Goal: Task Accomplishment & Management: Use online tool/utility

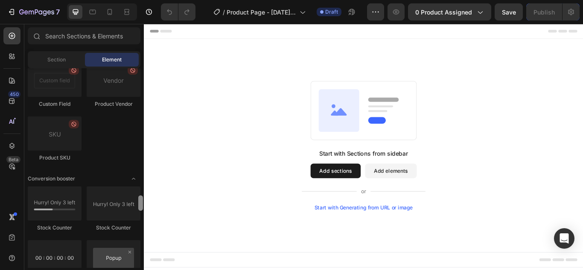
scroll to position [2385, 0]
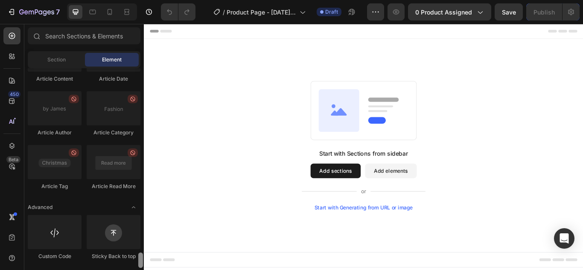
drag, startPoint x: 142, startPoint y: 77, endPoint x: 155, endPoint y: 290, distance: 213.7
click at [155, 0] on html "7 Version history / Product Page - Aug 27, 03:12:40 Draft Preview 0 product ass…" at bounding box center [291, 0] width 583 height 0
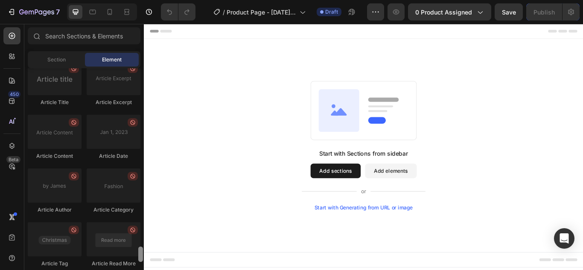
drag, startPoint x: 286, startPoint y: 285, endPoint x: 147, endPoint y: 264, distance: 140.3
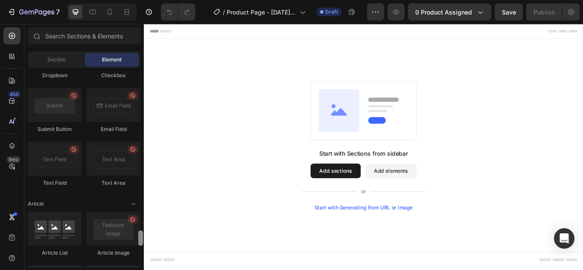
drag, startPoint x: 285, startPoint y: 276, endPoint x: 145, endPoint y: 235, distance: 145.6
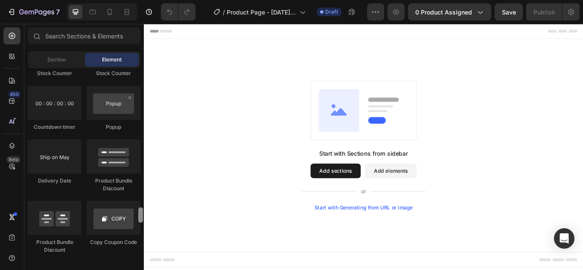
click at [169, 247] on div "Start with Sections from sidebar Add sections Add elements Start with Generatin…" at bounding box center [400, 165] width 512 height 249
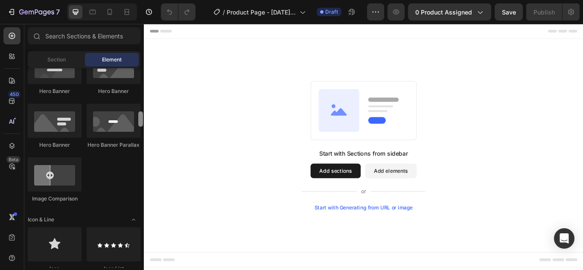
scroll to position [403, 0]
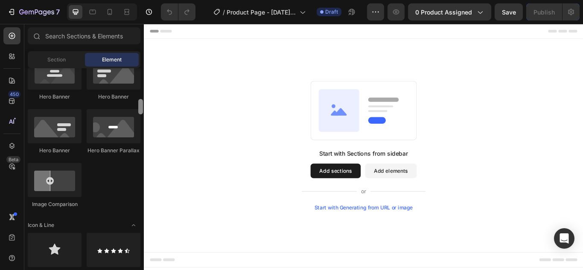
click at [138, 108] on div at bounding box center [140, 106] width 5 height 15
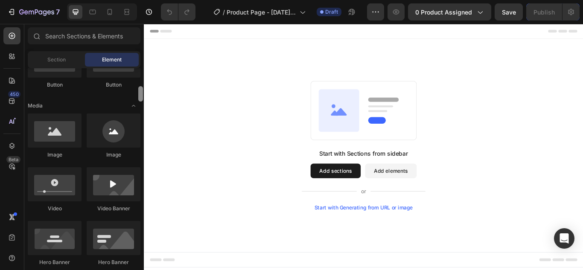
drag, startPoint x: 284, startPoint y: 134, endPoint x: 145, endPoint y: 108, distance: 141.5
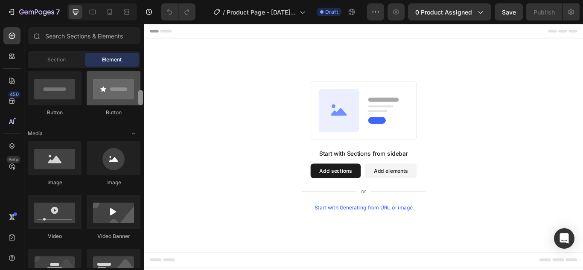
scroll to position [204, 0]
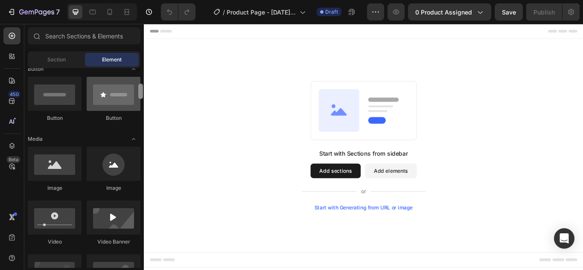
click at [131, 95] on div at bounding box center [114, 94] width 54 height 34
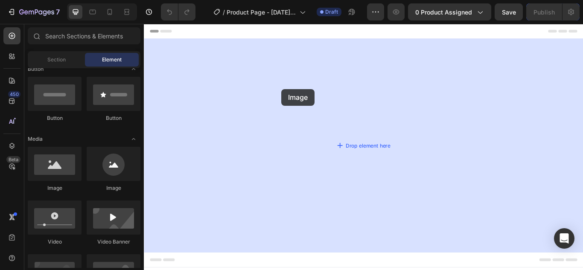
drag, startPoint x: 198, startPoint y: 190, endPoint x: 308, endPoint y: 100, distance: 142.5
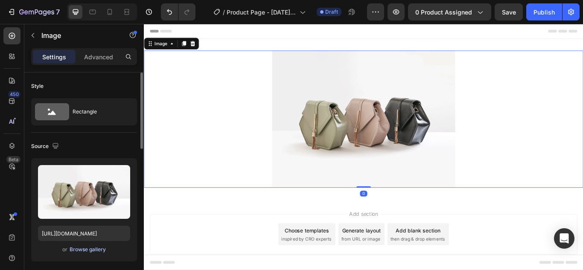
click at [90, 251] on div "Browse gallery" at bounding box center [88, 250] width 36 height 8
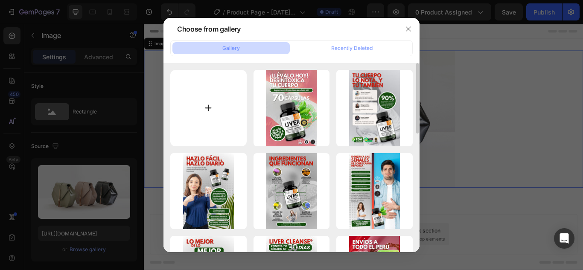
click at [214, 122] on input "file" at bounding box center [208, 108] width 76 height 76
type input "C:\fakepath\V1 (1).jpeg"
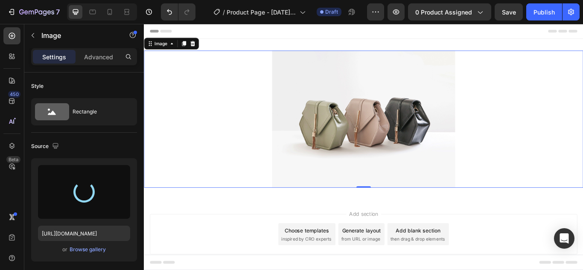
type input "https://cdn.shopify.com/s/files/1/0680/4881/4242/files/gempages_576672035736912…"
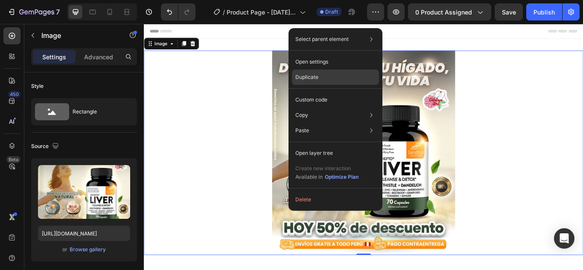
click at [321, 92] on div "Duplicate" at bounding box center [335, 99] width 87 height 15
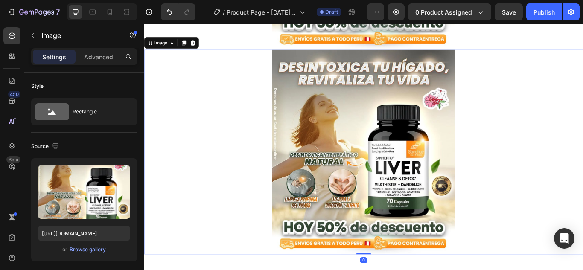
scroll to position [240, 0]
click at [74, 247] on div "Browse gallery" at bounding box center [88, 250] width 36 height 8
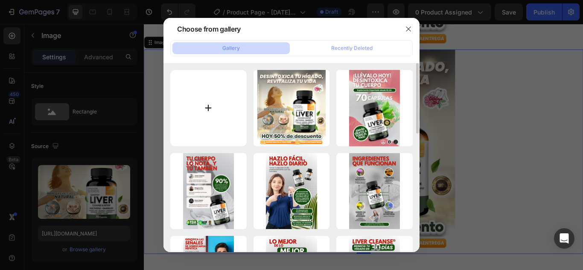
click at [215, 89] on input "file" at bounding box center [208, 108] width 76 height 76
type input "C:\fakepath\V1 (1).mp4"
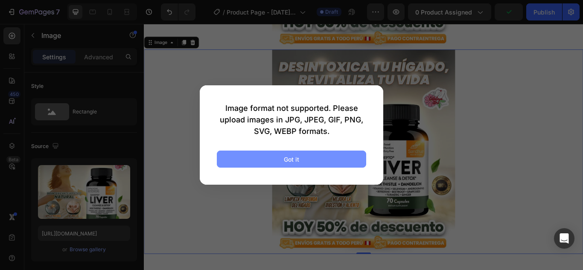
click at [259, 162] on button "Got it" at bounding box center [291, 159] width 149 height 17
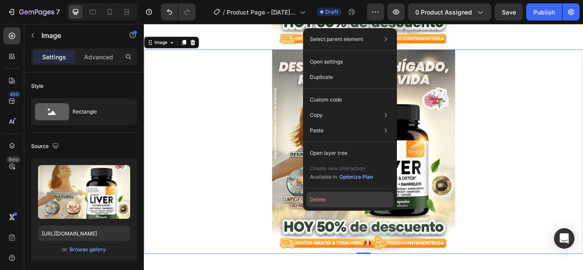
drag, startPoint x: 322, startPoint y: 204, endPoint x: 185, endPoint y: 197, distance: 137.5
click at [322, 204] on button "Delete" at bounding box center [349, 199] width 87 height 15
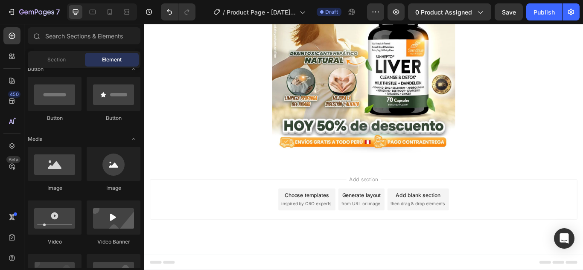
scroll to position [119, 0]
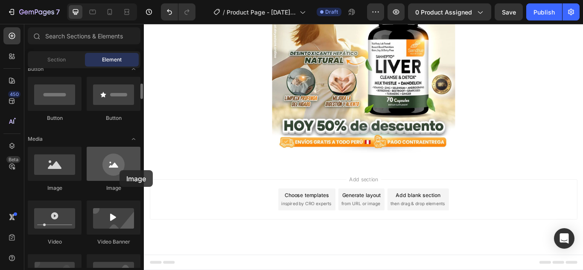
drag, startPoint x: 106, startPoint y: 172, endPoint x: 119, endPoint y: 170, distance: 13.4
click at [119, 170] on div at bounding box center [114, 164] width 54 height 34
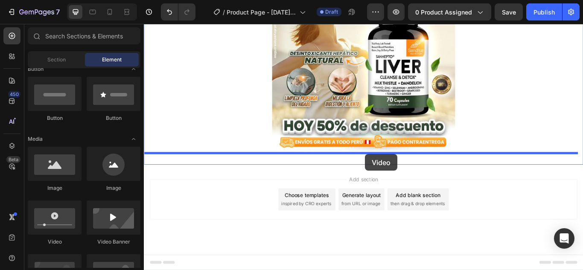
drag, startPoint x: 190, startPoint y: 255, endPoint x: 401, endPoint y: 176, distance: 225.4
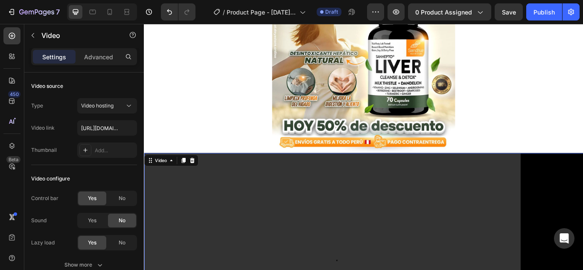
scroll to position [240, 0]
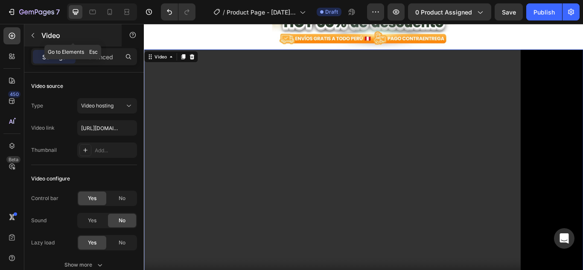
click at [38, 37] on button "button" at bounding box center [33, 36] width 14 height 14
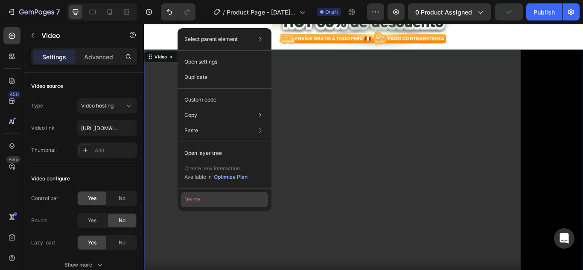
click at [197, 200] on button "Delete" at bounding box center [224, 199] width 87 height 15
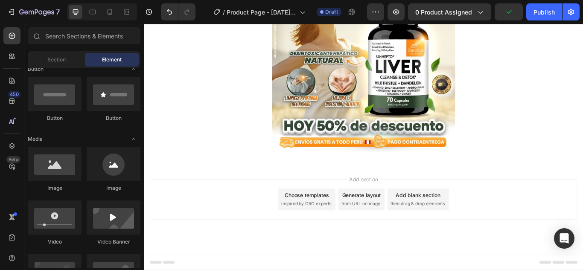
scroll to position [119, 0]
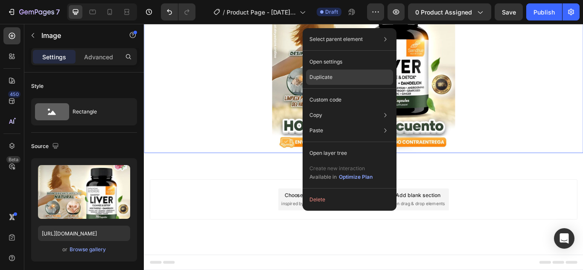
click at [333, 92] on div "Duplicate" at bounding box center [349, 99] width 87 height 15
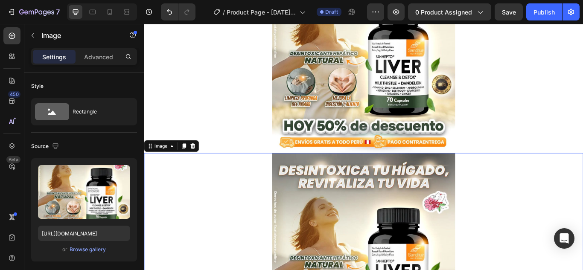
scroll to position [240, 0]
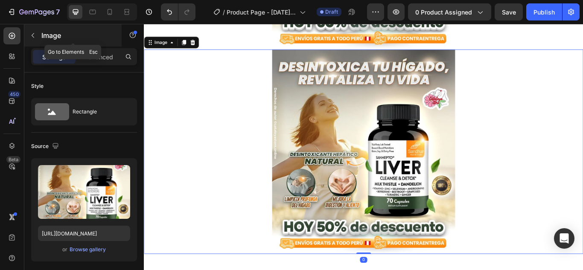
click at [39, 34] on button "button" at bounding box center [33, 36] width 14 height 14
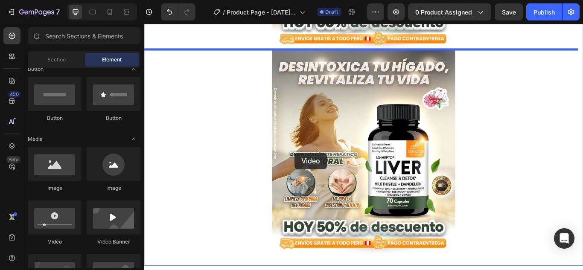
drag, startPoint x: 206, startPoint y: 248, endPoint x: 345, endPoint y: 154, distance: 168.0
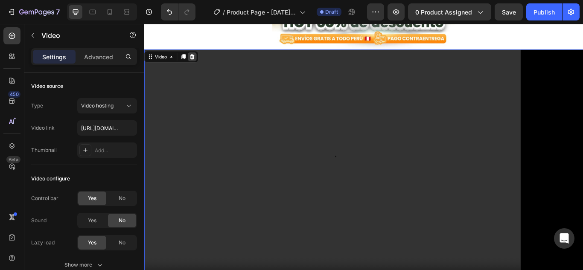
click at [199, 59] on icon at bounding box center [199, 62] width 7 height 7
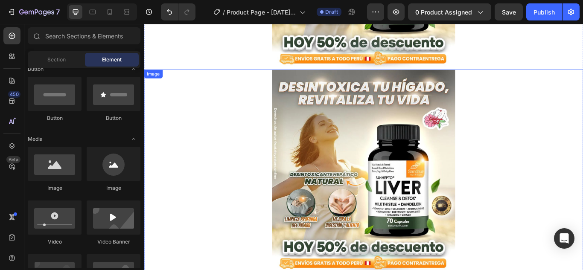
scroll to position [295, 0]
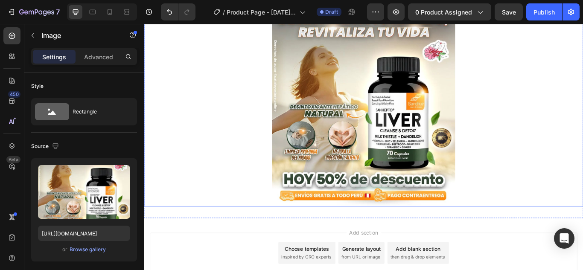
click at [403, 176] on img at bounding box center [399, 117] width 213 height 238
click at [79, 250] on div "Browse gallery" at bounding box center [88, 250] width 36 height 8
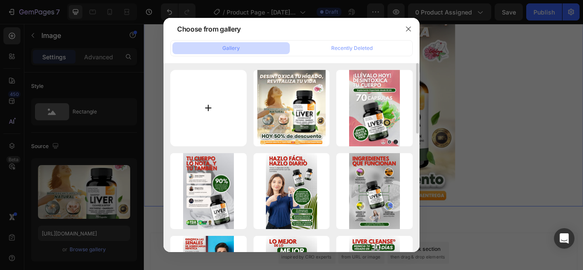
click at [203, 108] on input "file" at bounding box center [208, 108] width 76 height 76
type input "C:\fakepath\V1 (2).jpeg"
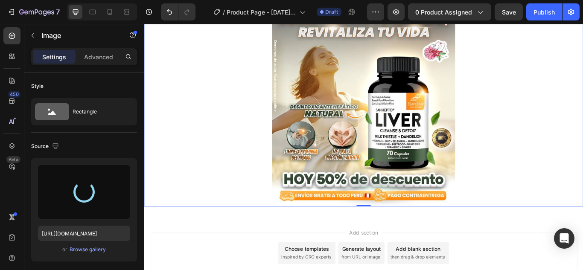
type input "https://cdn.shopify.com/s/files/1/0680/4881/4242/files/gempages_576672035736912…"
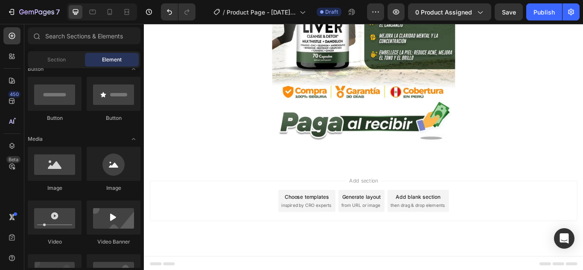
scroll to position [1005, 0]
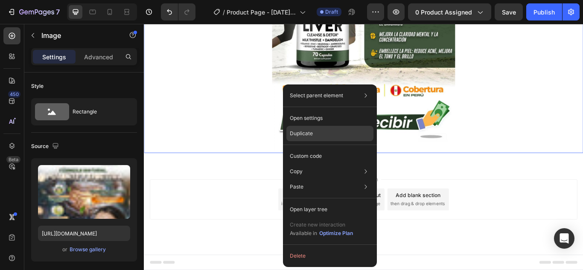
click at [322, 148] on div "Duplicate" at bounding box center [329, 155] width 87 height 15
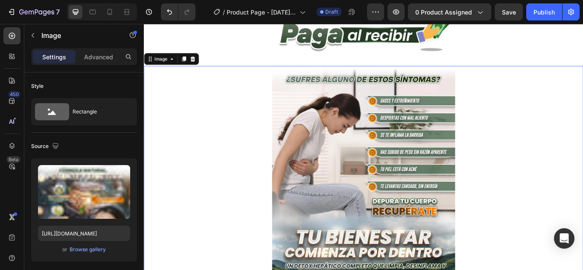
scroll to position [1125, 0]
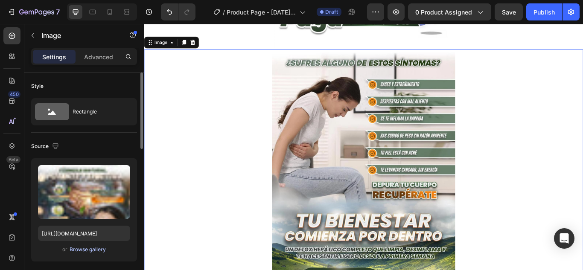
click at [82, 252] on div "Browse gallery" at bounding box center [88, 250] width 36 height 8
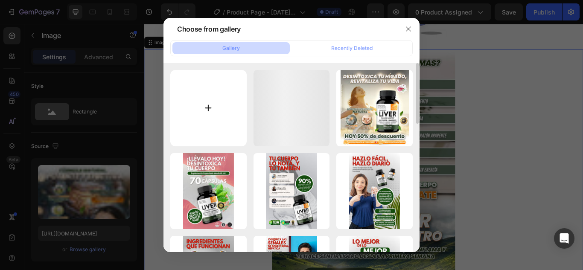
click at [227, 104] on input "file" at bounding box center [208, 108] width 76 height 76
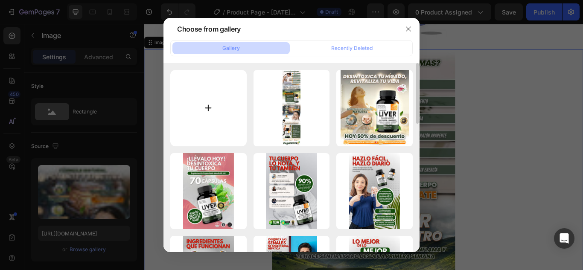
type input "C:\fakepath\V1 (5).jpeg"
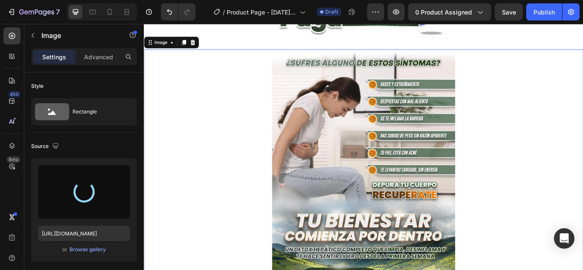
type input "https://cdn.shopify.com/s/files/1/0680/4881/4242/files/gempages_576672035736912…"
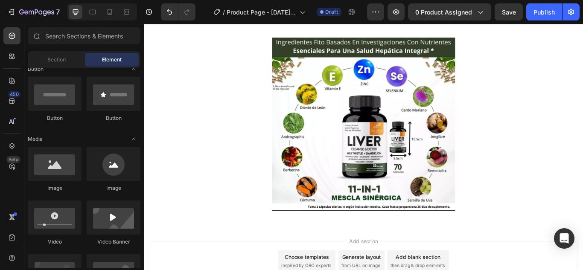
scroll to position [1165, 0]
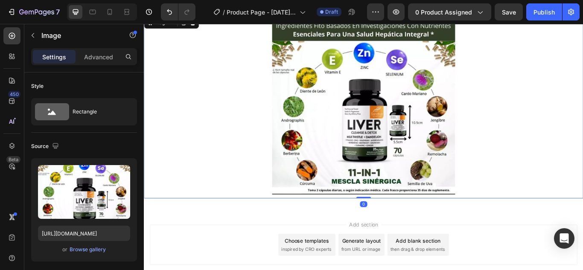
click at [349, 88] on img at bounding box center [399, 120] width 213 height 213
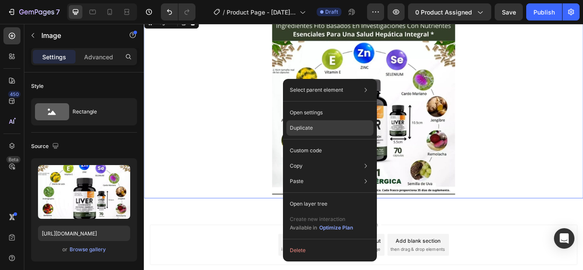
click at [302, 126] on p "Duplicate" at bounding box center [301, 128] width 23 height 8
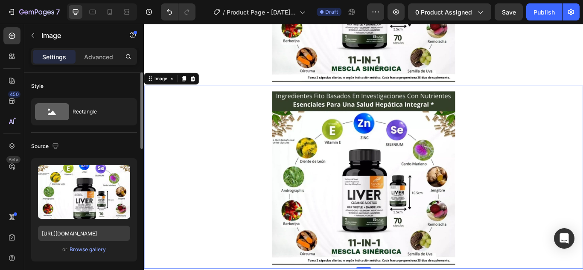
scroll to position [1339, 0]
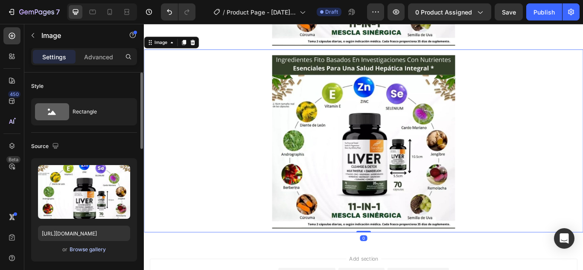
click at [87, 250] on div "Browse gallery" at bounding box center [88, 250] width 36 height 8
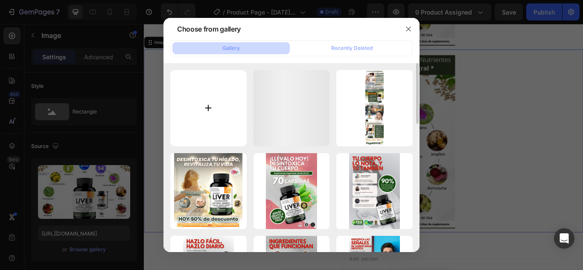
click at [228, 104] on input "file" at bounding box center [208, 108] width 76 height 76
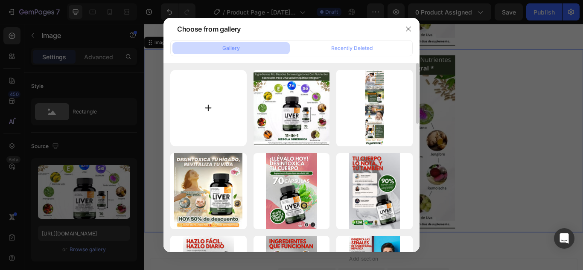
type input "C:\fakepath\V1 (3).jpeg"
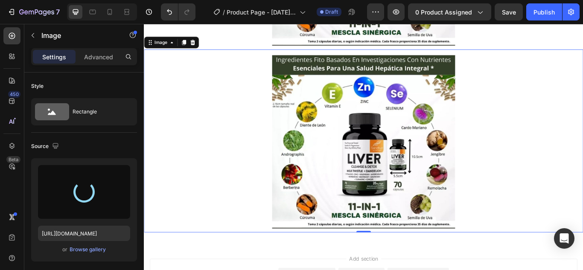
type input "https://cdn.shopify.com/s/files/1/0680/4881/4242/files/gempages_576672035736912…"
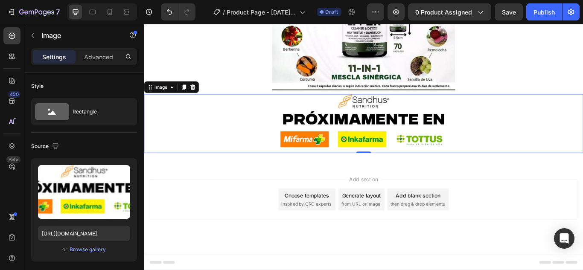
scroll to position [1287, 0]
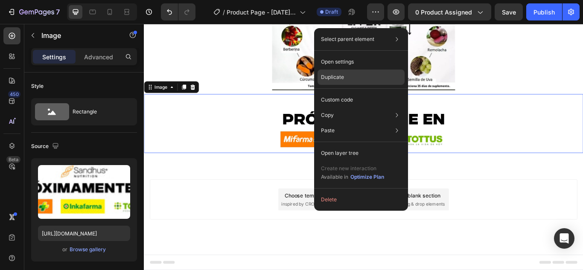
click at [352, 92] on div "Duplicate" at bounding box center [360, 99] width 87 height 15
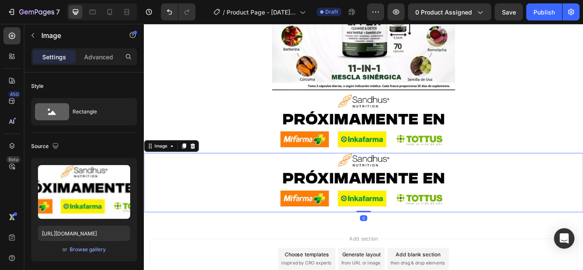
scroll to position [1339, 0]
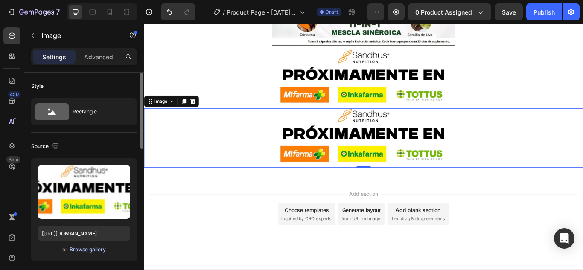
click at [93, 253] on div "Browse gallery" at bounding box center [88, 250] width 36 height 8
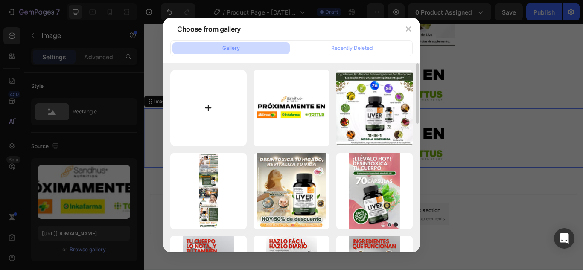
click at [235, 115] on input "file" at bounding box center [208, 108] width 76 height 76
type input "C:\fakepath\ezgif-2e899e25f1856.mp4-poster.jpg"
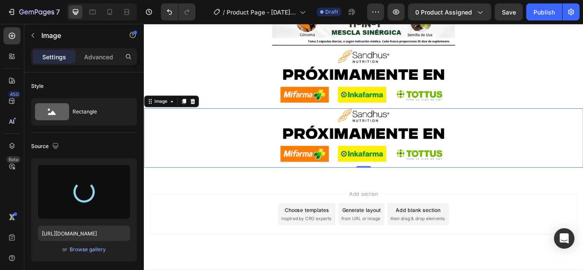
type input "https://cdn.shopify.com/s/files/1/0680/4881/4242/files/gempages_576672035736912…"
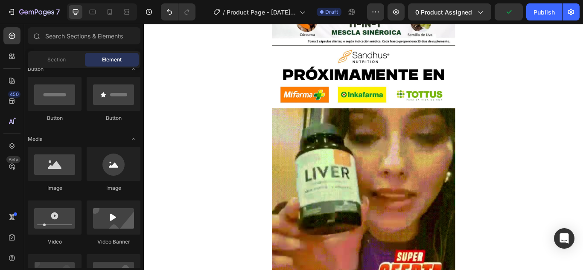
scroll to position [1500, 0]
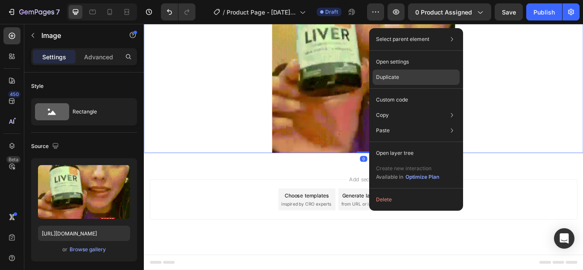
click at [411, 92] on div "Duplicate" at bounding box center [415, 99] width 87 height 15
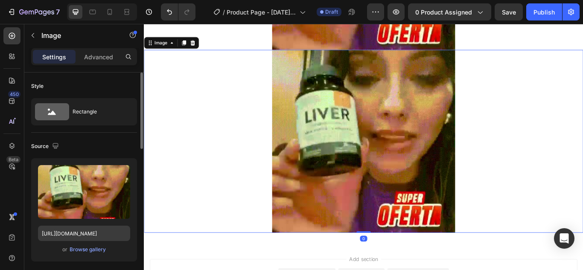
scroll to position [1621, 0]
click at [95, 252] on div "Browse gallery" at bounding box center [88, 250] width 36 height 8
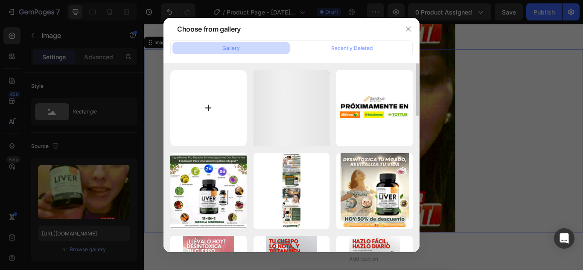
click at [221, 94] on input "file" at bounding box center [208, 108] width 76 height 76
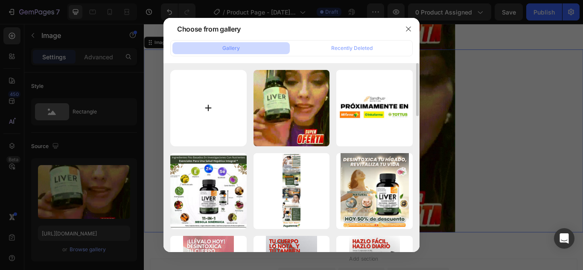
type input "C:\fakepath\V1 (4).jpeg"
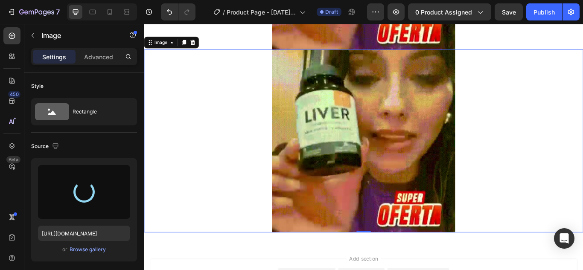
type input "https://cdn.shopify.com/s/files/1/0680/4881/4242/files/gempages_576672035736912…"
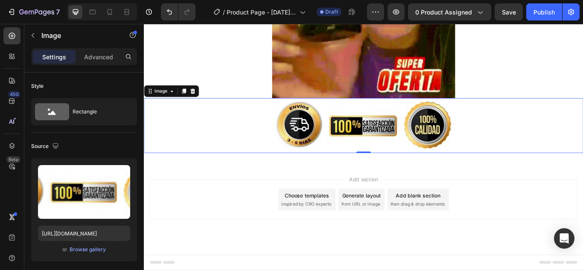
scroll to position [1564, 0]
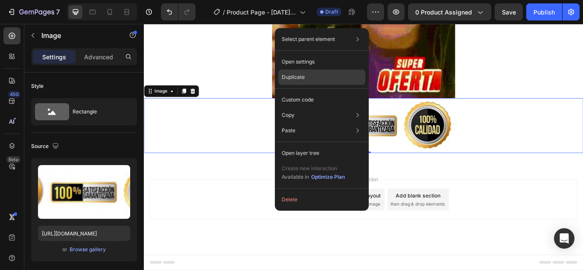
click at [319, 92] on div "Duplicate" at bounding box center [321, 99] width 87 height 15
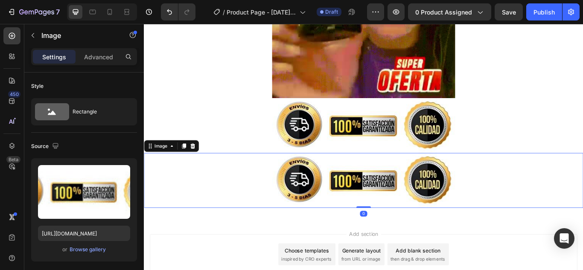
scroll to position [1621, 0]
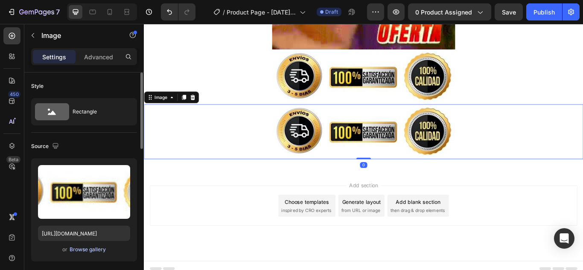
click at [93, 251] on div "Browse gallery" at bounding box center [88, 250] width 36 height 8
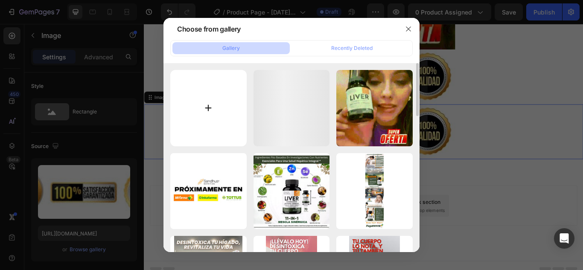
click at [196, 106] on input "file" at bounding box center [208, 108] width 76 height 76
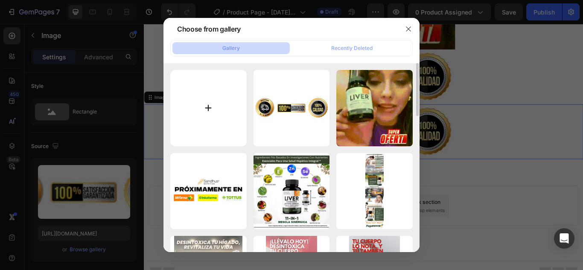
type input "C:\fakepath\V1 (7).jpeg"
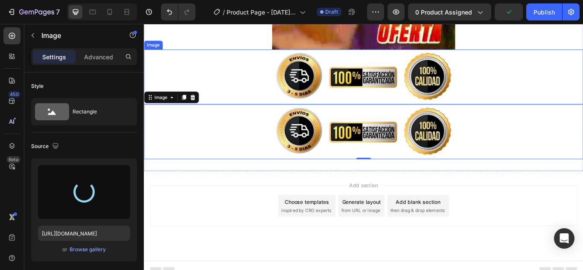
type input "https://cdn.shopify.com/s/files/1/0680/4881/4242/files/gempages_576672035736912…"
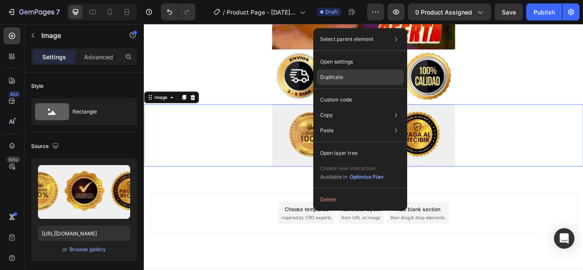
drag, startPoint x: 354, startPoint y: 73, endPoint x: 243, endPoint y: 58, distance: 112.3
click at [354, 92] on div "Duplicate" at bounding box center [360, 99] width 87 height 15
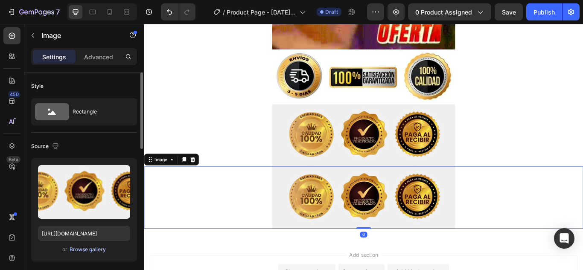
click at [92, 251] on div "Browse gallery" at bounding box center [88, 250] width 36 height 8
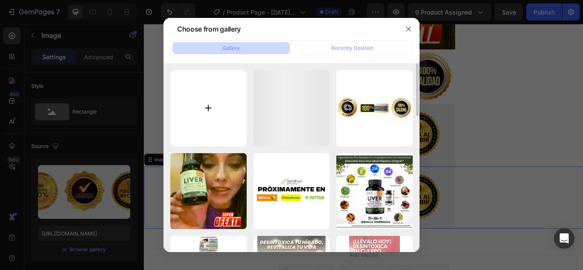
click at [224, 100] on input "file" at bounding box center [208, 108] width 76 height 76
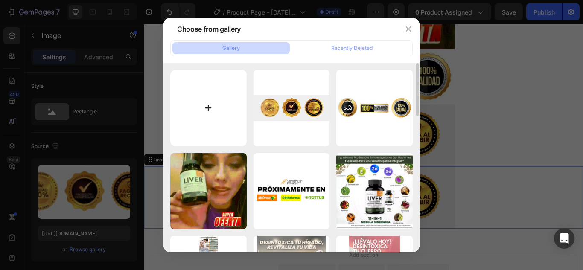
type input "C:\fakepath\ezgif-2ec18876e1ae45.gif"
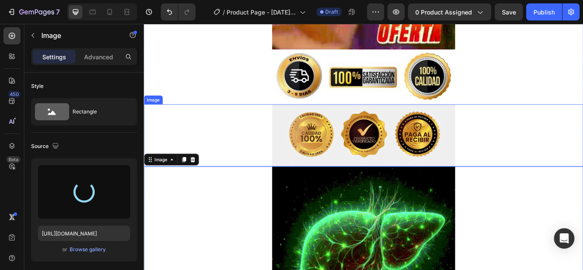
type input "https://cdn.shopify.com/s/files/1/0680/4881/4242/files/gempages_576672035736912…"
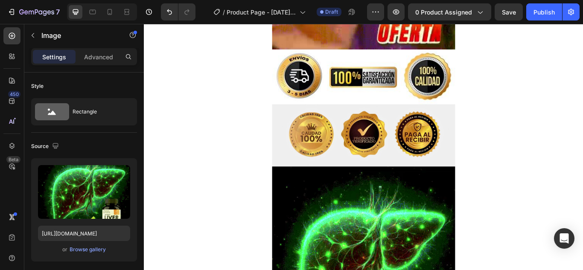
scroll to position [1850, 0]
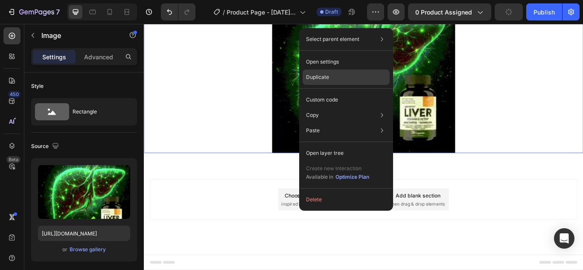
click at [337, 92] on div "Duplicate" at bounding box center [345, 99] width 87 height 15
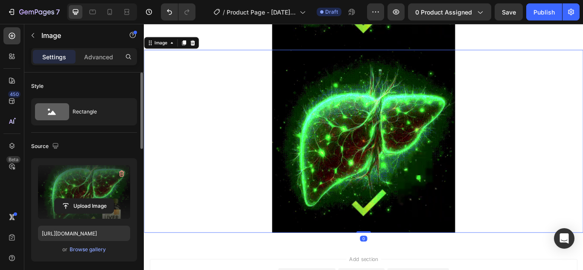
scroll to position [1970, 0]
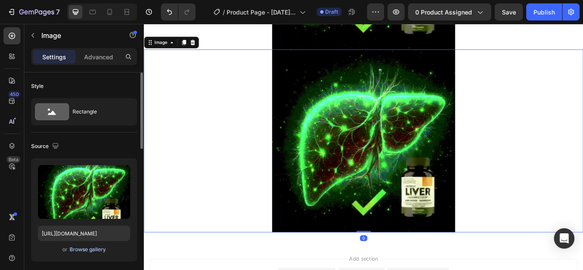
click at [99, 252] on div "Browse gallery" at bounding box center [88, 250] width 36 height 8
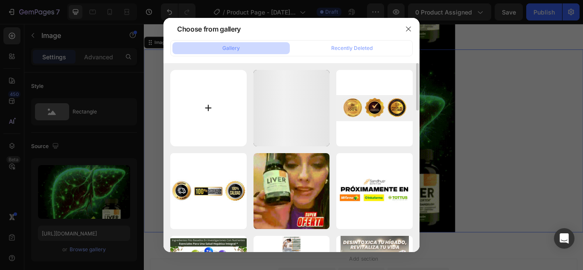
click at [225, 109] on input "file" at bounding box center [208, 108] width 76 height 76
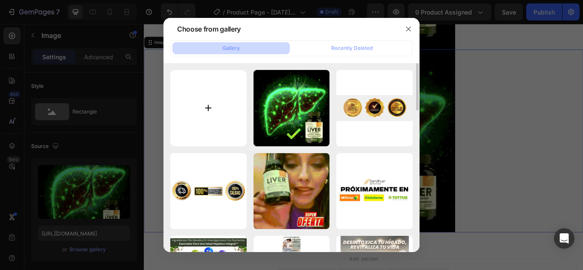
type input "C:\fakepath\V1 (6).jpeg"
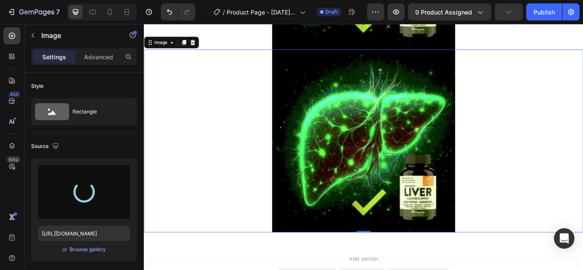
type input "[URL][DOMAIN_NAME]"
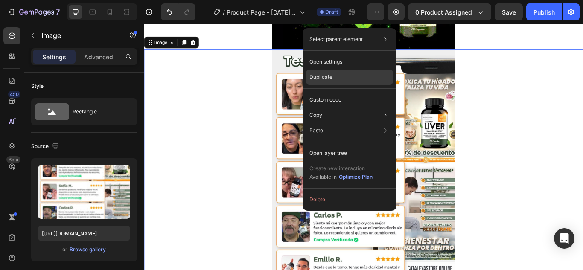
drag, startPoint x: 339, startPoint y: 80, endPoint x: 33, endPoint y: 208, distance: 331.0
click at [339, 92] on div "Duplicate" at bounding box center [349, 99] width 87 height 15
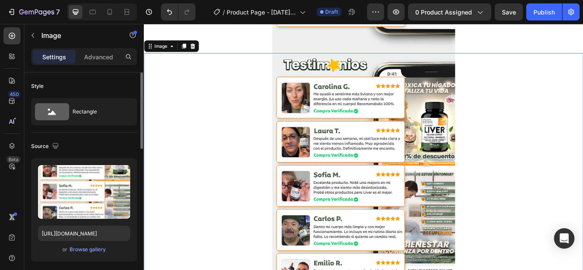
scroll to position [2283, 0]
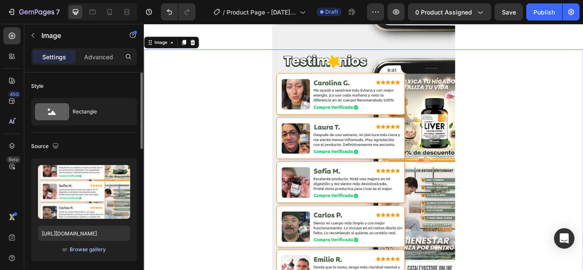
click at [98, 247] on div "Browse gallery" at bounding box center [88, 250] width 36 height 8
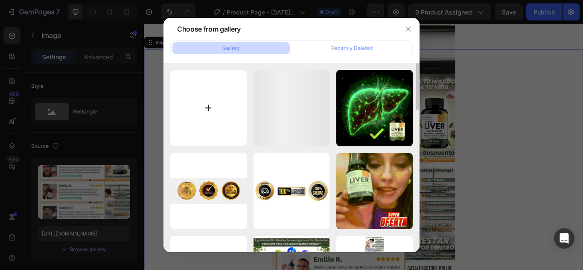
click at [226, 99] on input "file" at bounding box center [208, 108] width 76 height 76
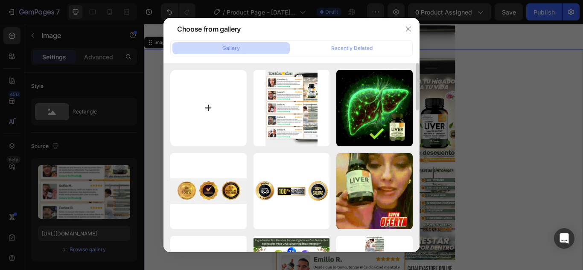
type input "C:\fakepath\ezgif-2e899e25f1856.mp4-poster.jpg"
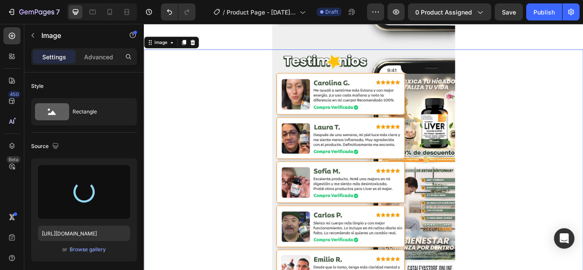
type input "https://cdn.shopify.com/s/files/1/0680/4881/4242/files/gempages_576672035736912…"
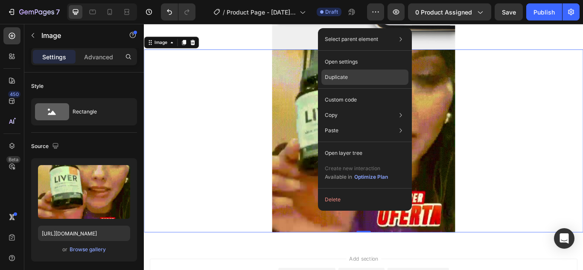
drag, startPoint x: 346, startPoint y: 78, endPoint x: 115, endPoint y: 159, distance: 244.6
click at [346, 78] on p "Duplicate" at bounding box center [336, 77] width 23 height 8
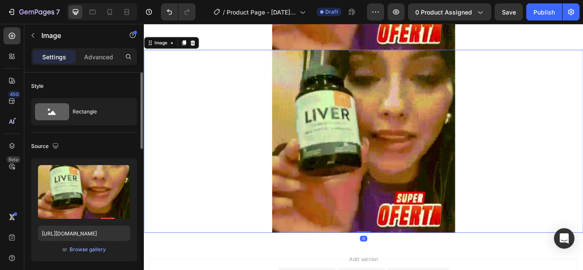
scroll to position [2496, 0]
click at [81, 249] on div "Browse gallery" at bounding box center [88, 250] width 36 height 8
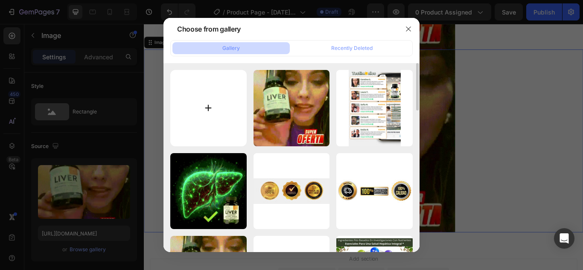
click at [207, 132] on input "file" at bounding box center [208, 108] width 76 height 76
type input "C:\fakepath\V1 (8).jpeg"
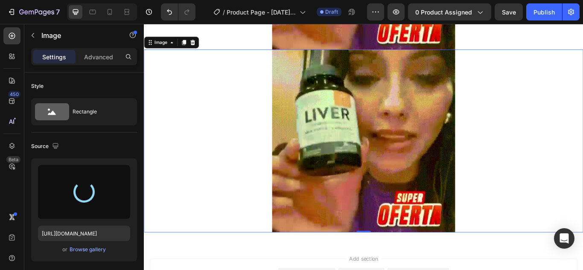
type input "https://cdn.shopify.com/s/files/1/0680/4881/4242/files/gempages_576672035736912…"
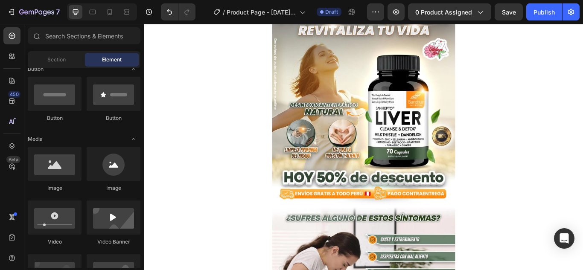
scroll to position [95, 0]
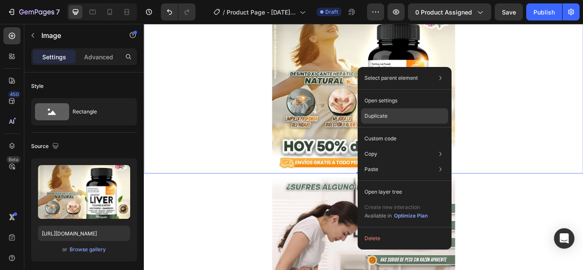
drag, startPoint x: 175, startPoint y: 137, endPoint x: 387, endPoint y: 116, distance: 213.0
click at [387, 131] on div "Duplicate" at bounding box center [404, 138] width 87 height 15
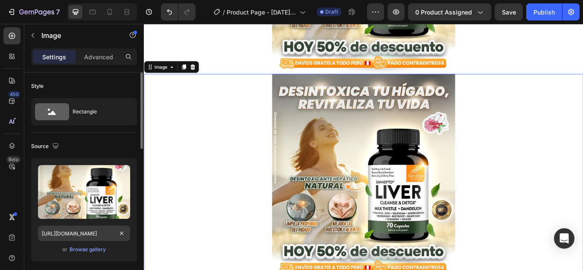
scroll to position [240, 0]
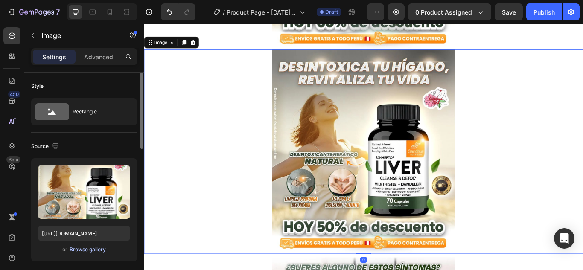
click at [84, 250] on div "Browse gallery" at bounding box center [88, 250] width 36 height 8
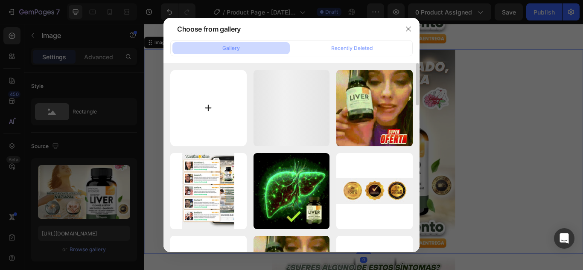
click at [224, 140] on input "file" at bounding box center [208, 108] width 76 height 76
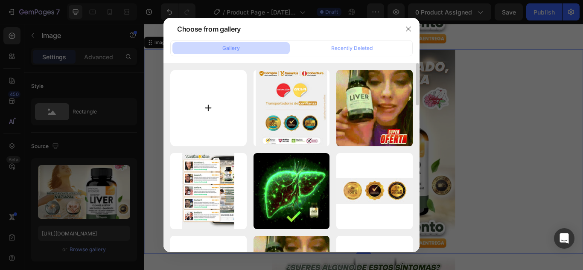
type input "C:\fakepath\ezgif-2257310bf7c914.gif"
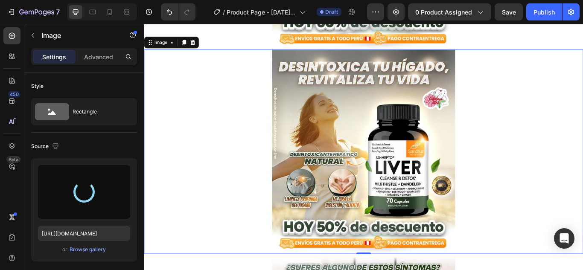
type input "https://cdn.shopify.com/s/files/1/0680/4881/4242/files/gempages_576672035736912…"
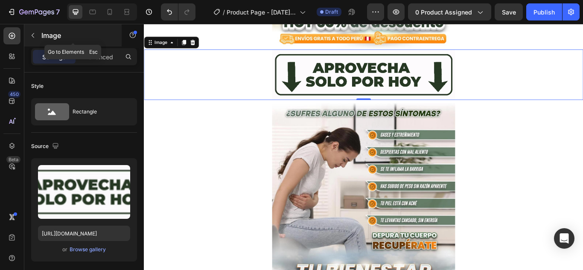
click at [36, 29] on button "button" at bounding box center [33, 36] width 14 height 14
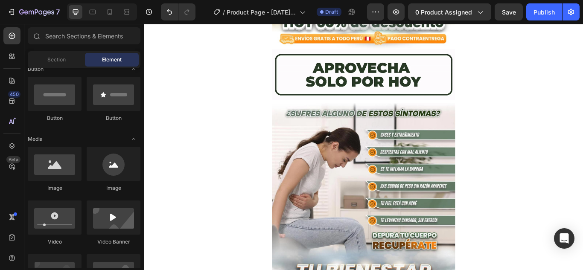
click at [46, 58] on div "Section" at bounding box center [56, 60] width 54 height 14
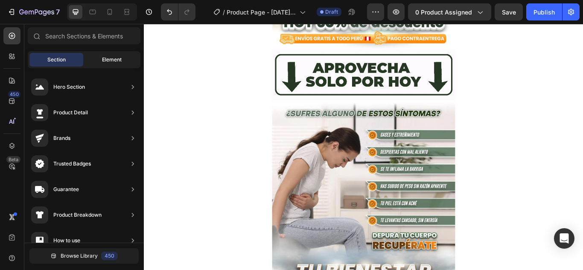
click at [110, 56] on span "Element" at bounding box center [112, 60] width 20 height 8
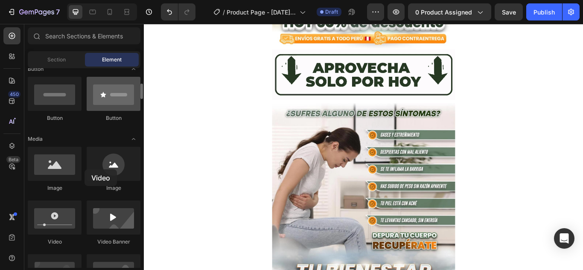
drag, startPoint x: 50, startPoint y: 241, endPoint x: 105, endPoint y: 101, distance: 150.0
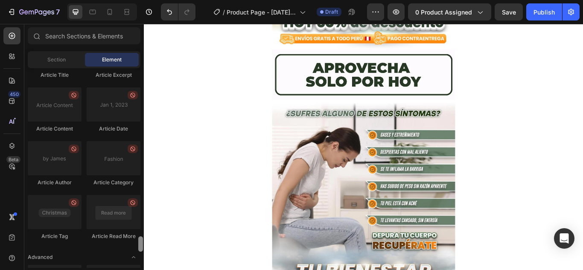
scroll to position [2385, 0]
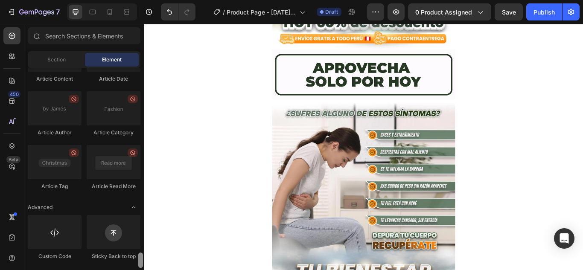
drag, startPoint x: 140, startPoint y: 96, endPoint x: 121, endPoint y: 277, distance: 182.8
click at [121, 0] on html "7 Version history / Product Page - Aug 27, 03:12:40 Draft Preview 0 product ass…" at bounding box center [291, 0] width 583 height 0
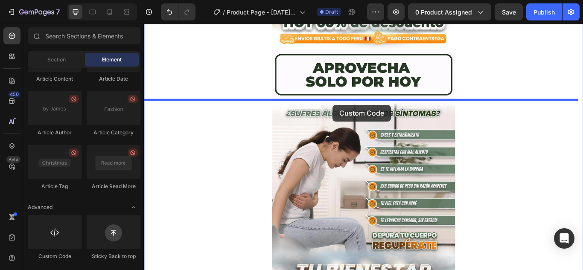
drag, startPoint x: 203, startPoint y: 259, endPoint x: 363, endPoint y: 118, distance: 213.7
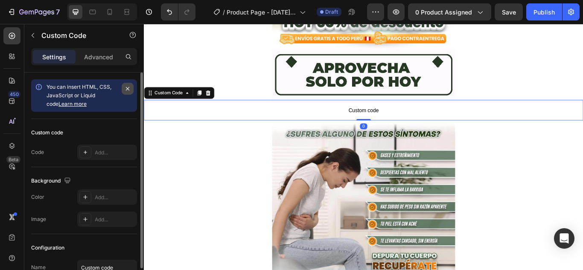
click at [130, 89] on icon "button" at bounding box center [127, 88] width 7 height 7
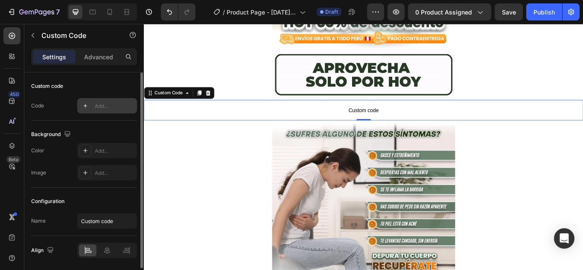
click at [105, 106] on div "Add..." at bounding box center [115, 106] width 40 height 8
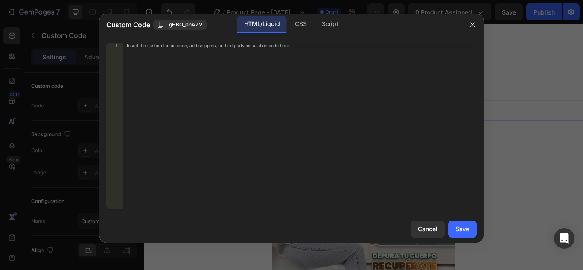
click at [253, 41] on div "1 Insert the custom Liquid code, add snippets, or third-party installation code…" at bounding box center [291, 126] width 384 height 180
click at [217, 49] on div "Insert the custom Liquid code, add snippets, or third-party installation code h…" at bounding box center [299, 132] width 353 height 178
paste textarea "<div class="_rsi-cod-form-is-gempage"></div><div class="_rsi-cod-form-gempages-…"
type textarea "<div class="_rsi-cod-form-is-gempage"></div><div class="_rsi-cod-form-gempages-…"
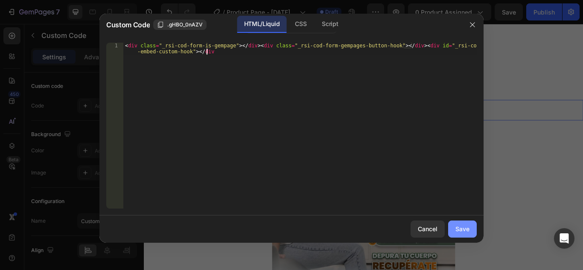
click at [453, 231] on button "Save" at bounding box center [462, 229] width 29 height 17
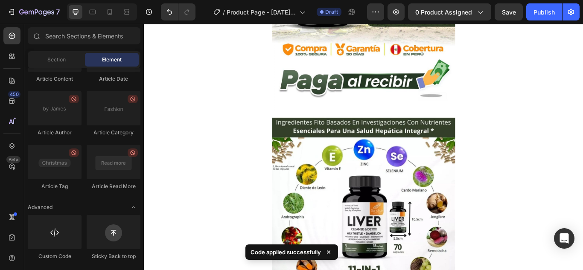
scroll to position [1134, 0]
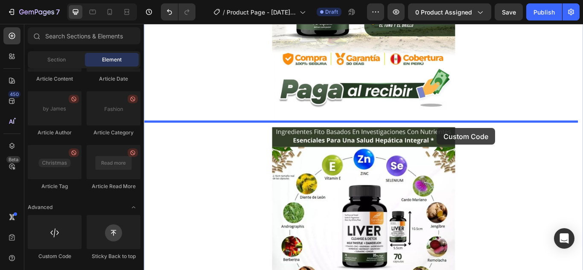
drag, startPoint x: 190, startPoint y: 257, endPoint x: 480, endPoint y: 137, distance: 314.0
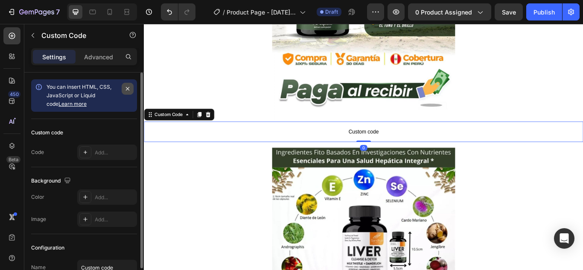
click at [127, 90] on icon "button" at bounding box center [127, 88] width 7 height 7
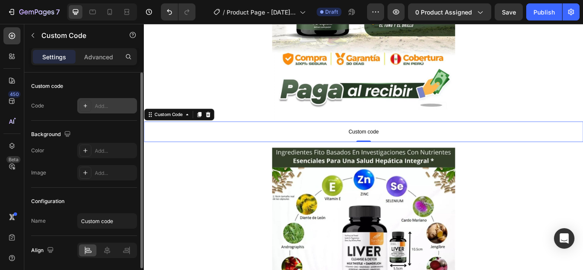
click at [98, 104] on div "Add..." at bounding box center [115, 106] width 40 height 8
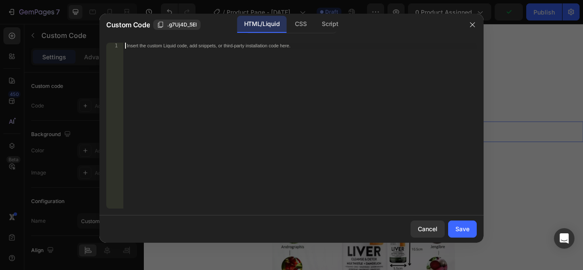
paste textarea "<div class="_rsi-cod-form-is-gempage"></div><div class="_rsi-cod-form-gempages-…"
type textarea "<div class="_rsi-cod-form-is-gempage"></div><div class="_rsi-cod-form-gempages-…"
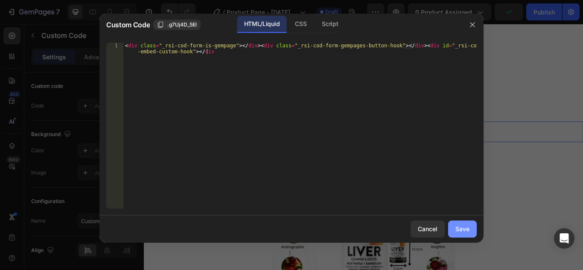
click at [468, 228] on div "Save" at bounding box center [462, 228] width 14 height 9
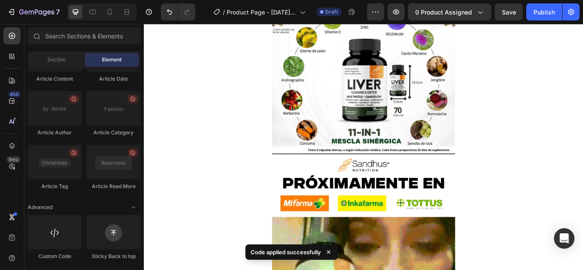
scroll to position [1344, 0]
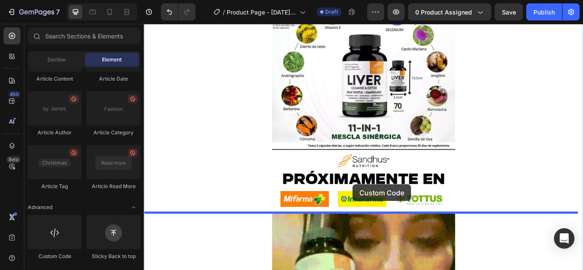
drag, startPoint x: 216, startPoint y: 264, endPoint x: 387, endPoint y: 211, distance: 178.9
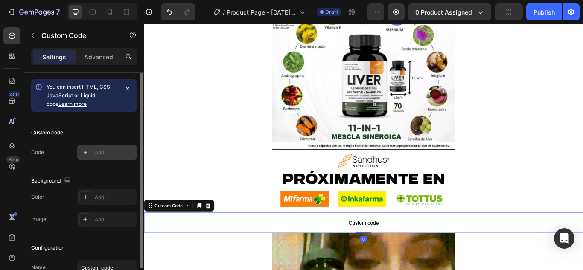
drag, startPoint x: 124, startPoint y: 87, endPoint x: 85, endPoint y: 101, distance: 40.6
click at [124, 88] on button "button" at bounding box center [128, 89] width 12 height 12
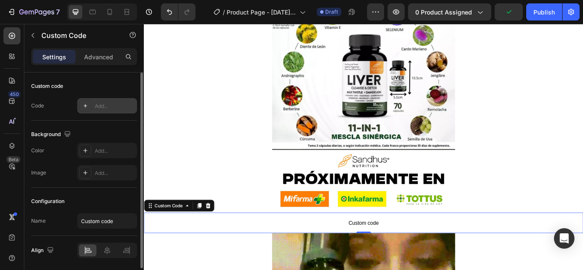
drag, startPoint x: 89, startPoint y: 103, endPoint x: 79, endPoint y: 102, distance: 10.2
click at [79, 102] on div "Add..." at bounding box center [107, 105] width 60 height 15
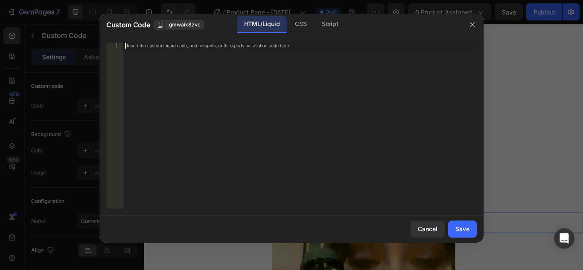
paste textarea "<div class="_rsi-cod-form-is-gempage"></div><div class="_rsi-cod-form-gempages-…"
type textarea "<div class="_rsi-cod-form-is-gempage"></div><div class="_rsi-cod-form-gempages-…"
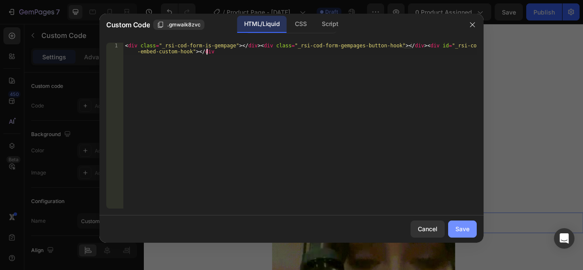
click at [454, 226] on button "Save" at bounding box center [462, 229] width 29 height 17
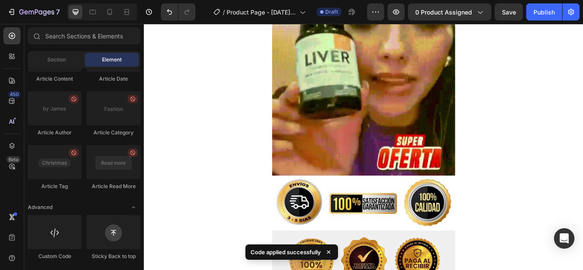
scroll to position [1674, 0]
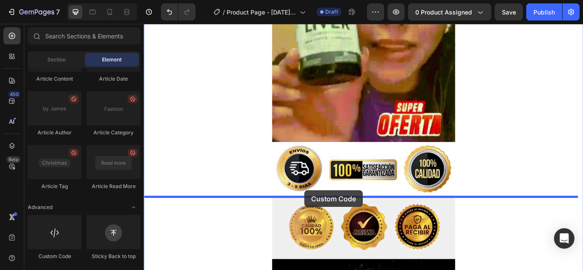
drag, startPoint x: 191, startPoint y: 255, endPoint x: 331, endPoint y: 218, distance: 144.2
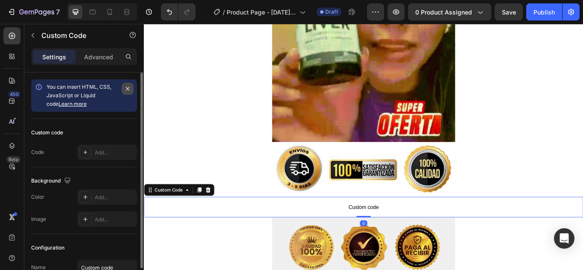
click at [128, 89] on icon "button" at bounding box center [127, 88] width 7 height 7
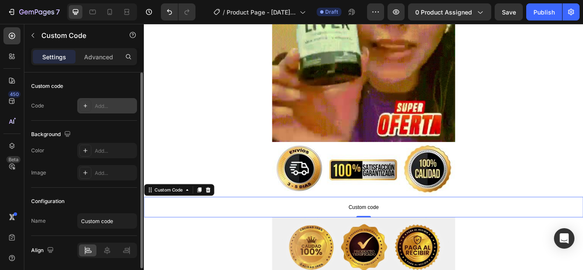
click at [91, 103] on div at bounding box center [85, 106] width 12 height 12
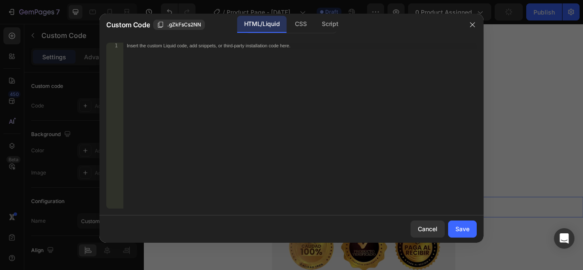
drag, startPoint x: 91, startPoint y: 103, endPoint x: 230, endPoint y: 54, distance: 147.7
click at [230, 54] on div "Insert the custom Liquid code, add snippets, or third-party installation code h…" at bounding box center [299, 132] width 353 height 178
paste textarea "<div class="_rsi-cod-form-is-gempage"></div><div class="_rsi-cod-form-gempages-…"
type textarea "<div class="_rsi-cod-form-is-gempage"></div><div class="_rsi-cod-form-gempages-…"
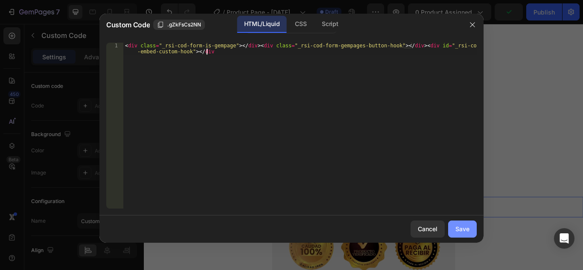
click at [464, 234] on button "Save" at bounding box center [462, 229] width 29 height 17
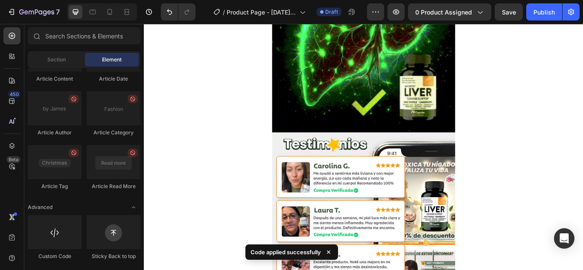
scroll to position [2074, 0]
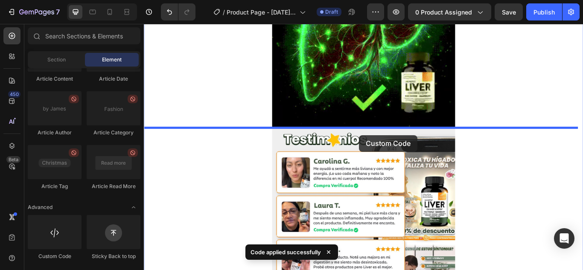
drag, startPoint x: 320, startPoint y: 196, endPoint x: 396, endPoint y: 153, distance: 87.3
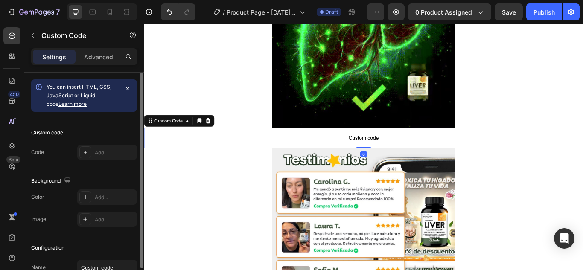
drag, startPoint x: 125, startPoint y: 88, endPoint x: 120, endPoint y: 93, distance: 7.3
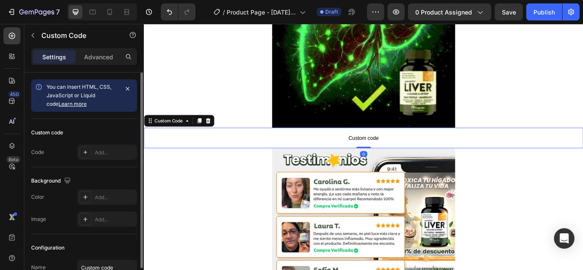
click at [124, 90] on icon "button" at bounding box center [127, 88] width 7 height 7
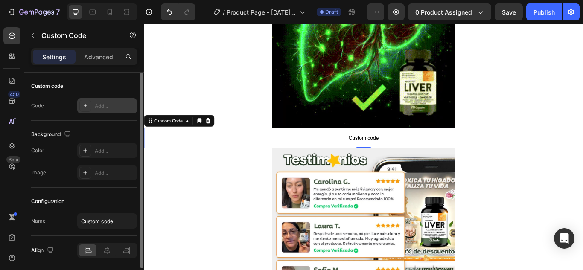
click at [84, 104] on icon at bounding box center [85, 105] width 7 height 7
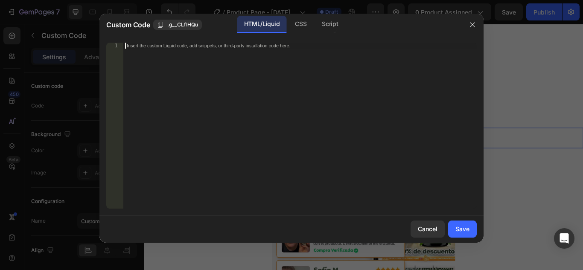
drag, startPoint x: 84, startPoint y: 104, endPoint x: 270, endPoint y: 80, distance: 187.1
click at [270, 80] on div "Insert the custom Liquid code, add snippets, or third-party installation code h…" at bounding box center [299, 132] width 353 height 178
paste textarea "<div class="_rsi-cod-form-is-gempage"></div><div class="_rsi-cod-form-gempages-…"
type textarea "<div class="_rsi-cod-form-is-gempage"></div><div class="_rsi-cod-form-gempages-…"
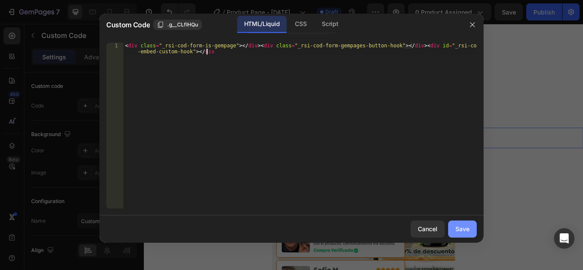
click at [472, 230] on button "Save" at bounding box center [462, 229] width 29 height 17
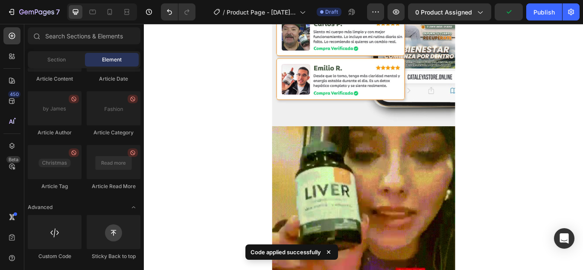
scroll to position [2428, 0]
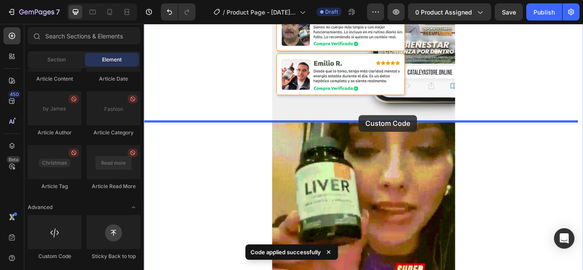
drag, startPoint x: 203, startPoint y: 268, endPoint x: 394, endPoint y: 130, distance: 236.2
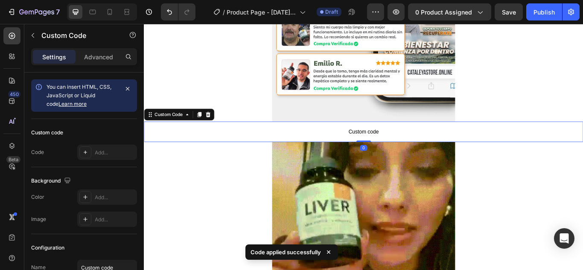
click at [356, 154] on span "Custom code" at bounding box center [400, 150] width 512 height 10
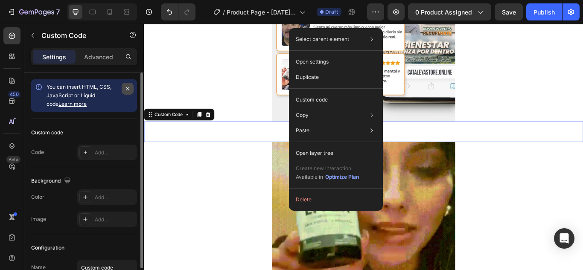
click at [132, 88] on button "button" at bounding box center [128, 89] width 12 height 12
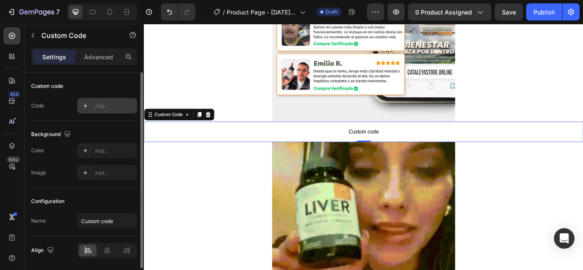
click at [102, 107] on div "Add..." at bounding box center [115, 106] width 40 height 8
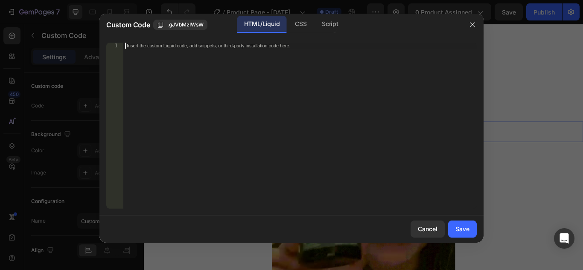
paste textarea "<div class="_rsi-cod-form-is-gempage"></div><div class="_rsi-cod-form-gempages-…"
type textarea "<div class="_rsi-cod-form-is-gempage"></div><div class="_rsi-cod-form-gempages-…"
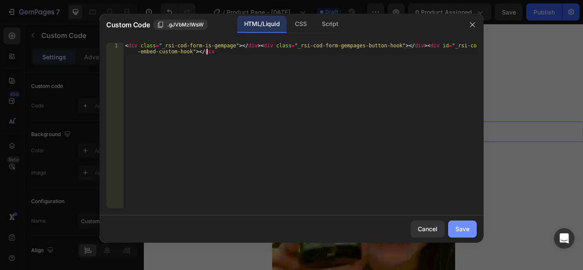
click at [457, 230] on div "Save" at bounding box center [462, 228] width 14 height 9
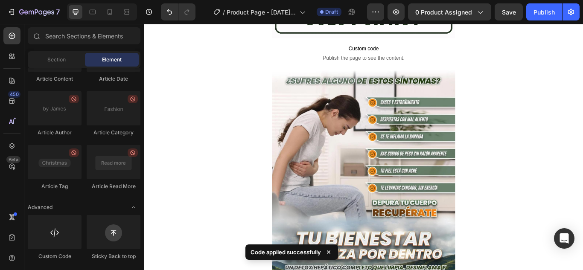
scroll to position [94, 0]
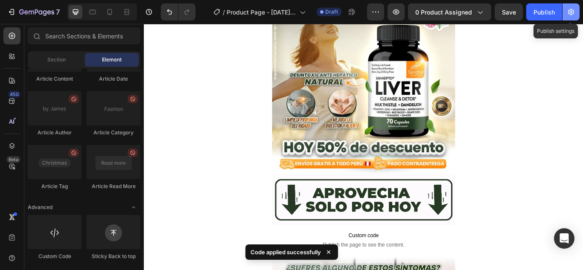
click at [577, 12] on button "button" at bounding box center [570, 11] width 17 height 17
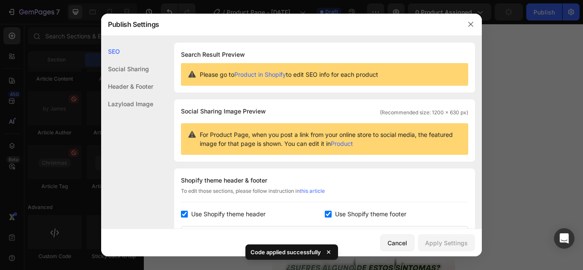
drag, startPoint x: 324, startPoint y: 214, endPoint x: 319, endPoint y: 215, distance: 5.3
click at [325, 214] on input "checkbox" at bounding box center [328, 214] width 7 height 7
checkbox input "false"
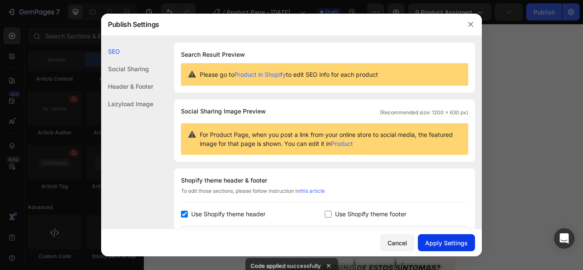
drag, startPoint x: 185, startPoint y: 211, endPoint x: 454, endPoint y: 240, distance: 270.3
click at [187, 211] on input "checkbox" at bounding box center [184, 214] width 7 height 7
checkbox input "false"
click at [450, 248] on button "Apply Settings" at bounding box center [446, 242] width 57 height 17
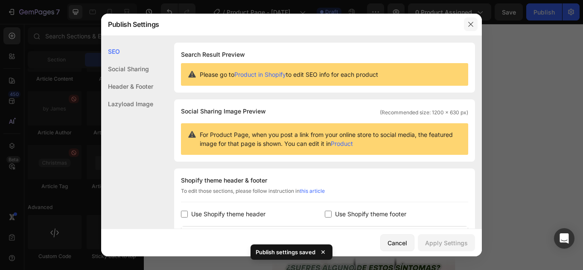
click at [470, 23] on icon "button" at bounding box center [470, 24] width 7 height 7
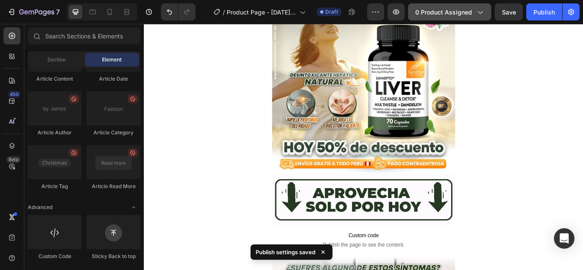
click at [454, 17] on button "0 product assigned" at bounding box center [449, 11] width 83 height 17
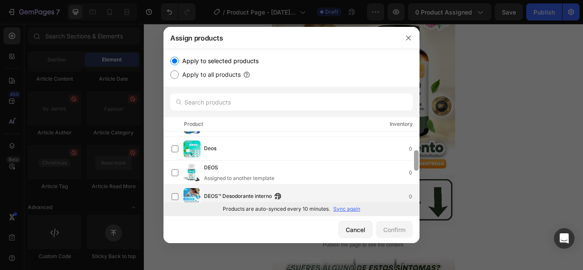
scroll to position [0, 0]
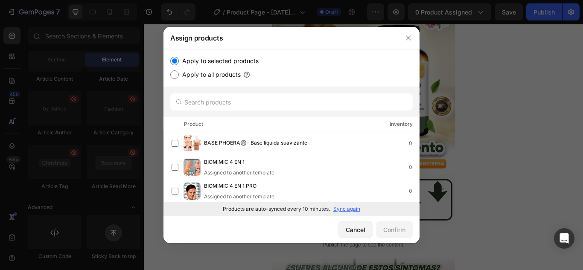
drag, startPoint x: 416, startPoint y: 145, endPoint x: 412, endPoint y: 211, distance: 65.8
click at [341, 204] on div "Products are auto-synced every 10 minutes. Sync again" at bounding box center [291, 209] width 256 height 14
click at [340, 215] on div at bounding box center [291, 215] width 256 height 0
click at [342, 210] on p "Sync again" at bounding box center [346, 209] width 27 height 8
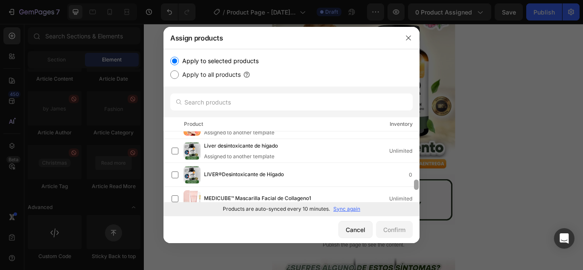
scroll to position [330, 0]
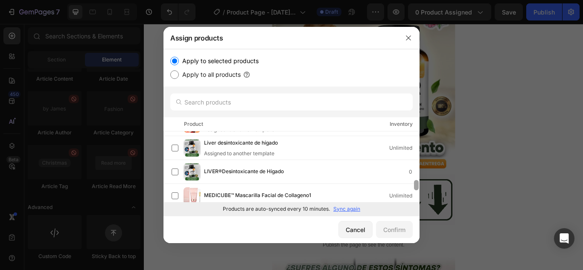
drag, startPoint x: 418, startPoint y: 142, endPoint x: 407, endPoint y: 239, distance: 98.3
click at [407, 239] on div "Assign products Apply to selected products Apply to all products Product Invent…" at bounding box center [291, 135] width 256 height 216
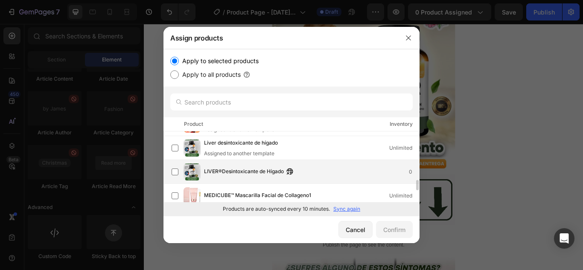
click at [212, 168] on span "LIVER®Desintoxicante de Hígado" at bounding box center [244, 171] width 80 height 9
click at [402, 234] on button "Confirm" at bounding box center [394, 229] width 37 height 17
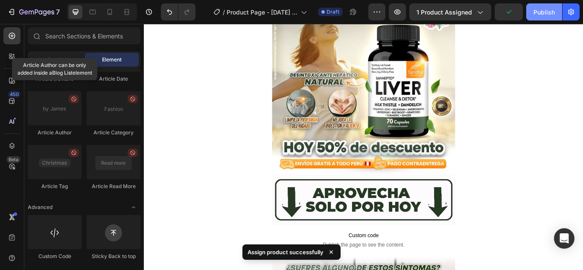
click at [554, 15] on div "Publish" at bounding box center [543, 12] width 21 height 9
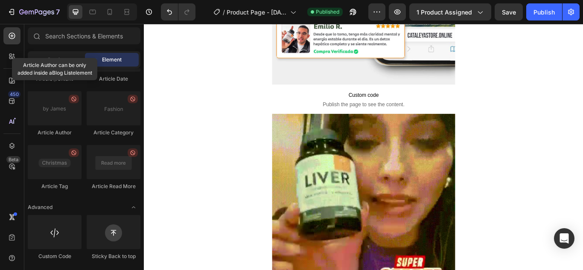
scroll to position [2466, 0]
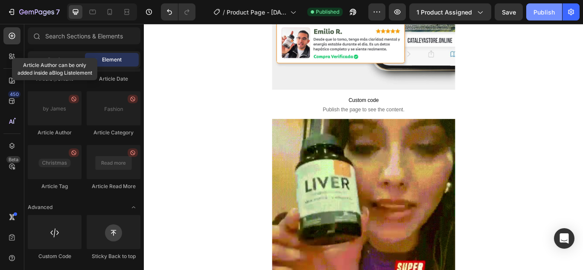
click at [545, 11] on div "Publish" at bounding box center [543, 12] width 21 height 9
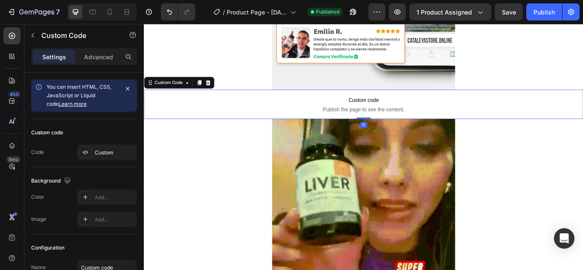
click at [343, 122] on span "Publish the page to see the content." at bounding box center [400, 123] width 512 height 9
click at [124, 88] on button "button" at bounding box center [128, 89] width 12 height 12
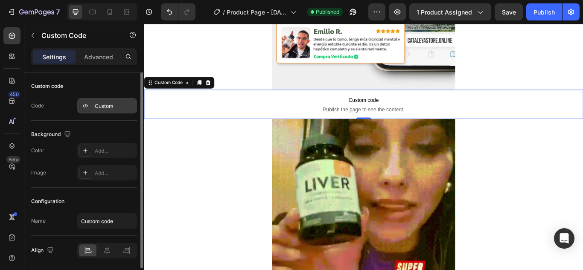
click at [104, 102] on div "Custom" at bounding box center [107, 105] width 60 height 15
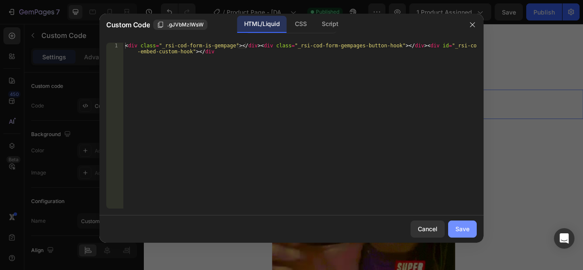
click at [462, 228] on div "Save" at bounding box center [462, 228] width 14 height 9
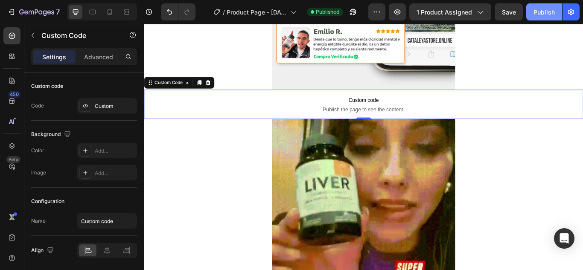
click at [544, 10] on div "Publish" at bounding box center [543, 12] width 21 height 9
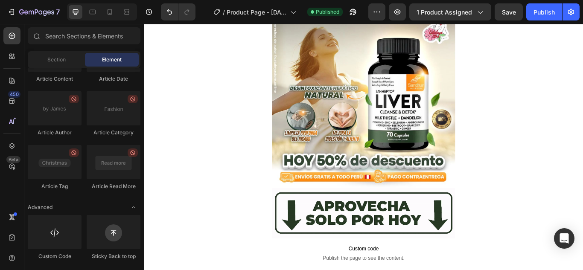
scroll to position [0, 0]
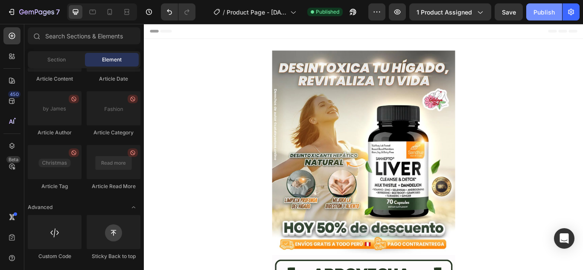
click at [542, 10] on div "Publish" at bounding box center [543, 12] width 21 height 9
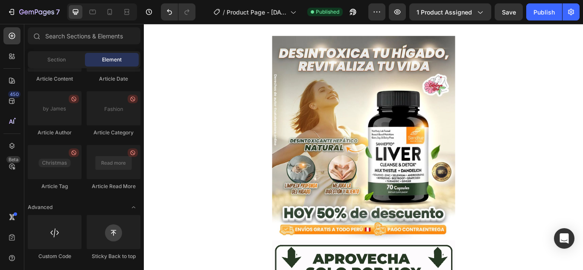
scroll to position [109, 0]
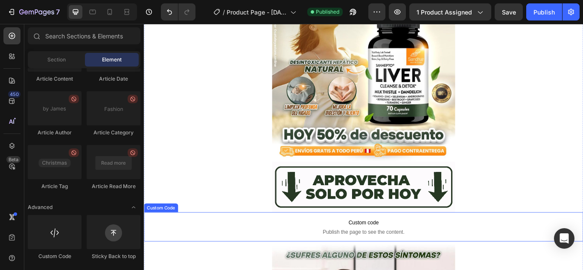
click at [386, 254] on span "Custom code" at bounding box center [400, 255] width 512 height 10
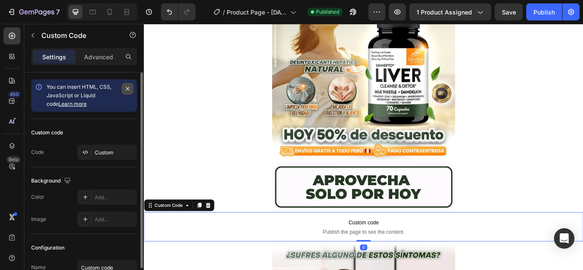
click at [125, 88] on icon "button" at bounding box center [127, 88] width 7 height 7
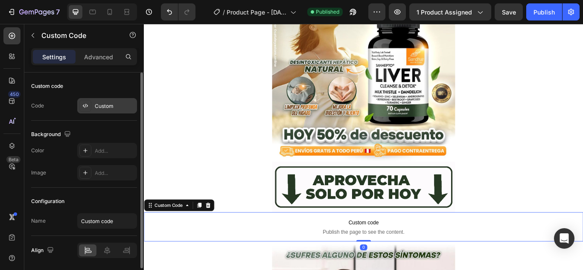
click at [100, 102] on div "Custom" at bounding box center [107, 105] width 60 height 15
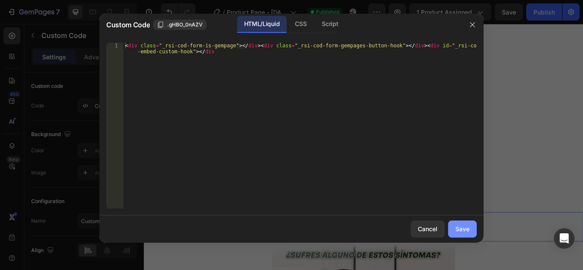
click at [461, 224] on button "Save" at bounding box center [462, 229] width 29 height 17
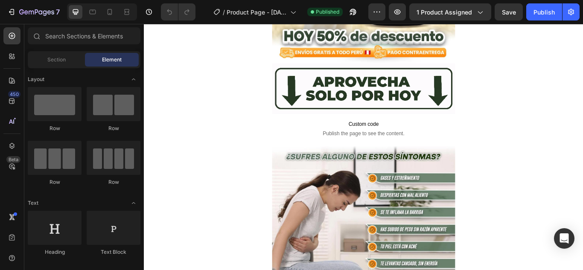
scroll to position [229, 0]
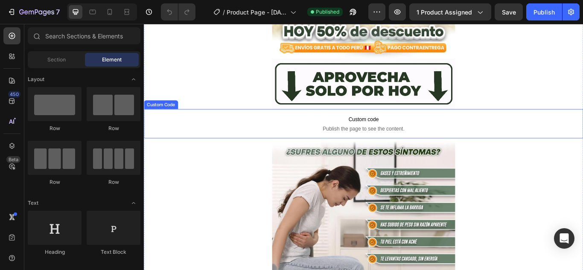
click at [424, 146] on span "Publish the page to see the content." at bounding box center [400, 146] width 512 height 9
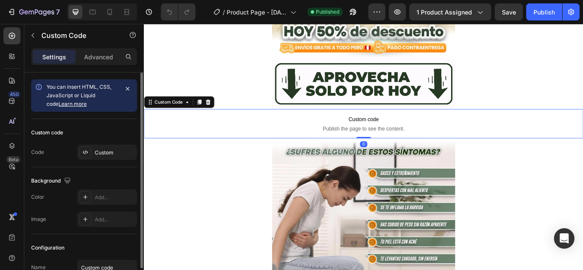
click at [67, 102] on link "Learn more" at bounding box center [72, 104] width 28 height 6
click at [124, 87] on icon "button" at bounding box center [127, 88] width 7 height 7
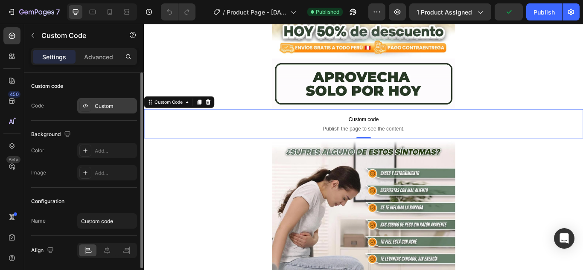
click at [110, 106] on div "Custom" at bounding box center [115, 106] width 40 height 8
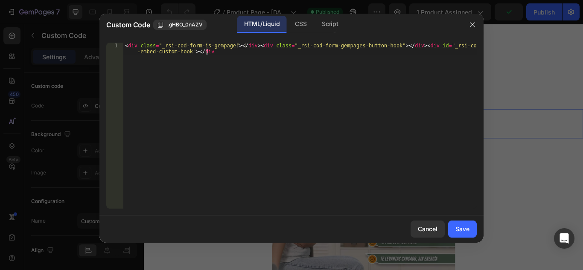
type textarea "<div class="_rsi-cod-form-is-gempage"></div><div class="_rsi-cod-form-gempages-…"
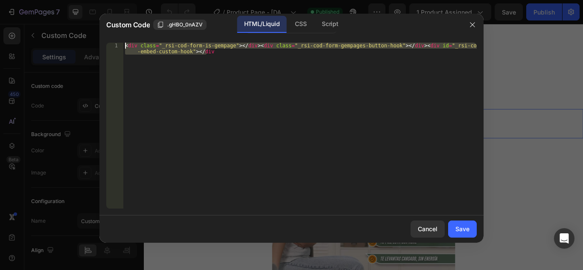
drag, startPoint x: 257, startPoint y: 63, endPoint x: 122, endPoint y: 44, distance: 136.2
click at [122, 44] on div "<div class="_rsi-cod-form-is-gempage"></div><div class="_rsi-cod-form-gempages-…" at bounding box center [291, 126] width 370 height 166
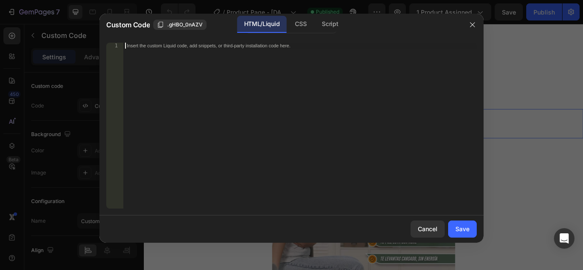
paste textarea "[URL][DOMAIN_NAME]"
type textarea "[URL][DOMAIN_NAME]"
drag, startPoint x: 320, startPoint y: 52, endPoint x: 125, endPoint y: 48, distance: 195.0
click at [125, 48] on div "[URL][DOMAIN_NAME]" at bounding box center [299, 132] width 353 height 178
paste textarea "<div class="_rsi-cod-form-is-gempage"></div><div class="_rsi-cod-form-gempages-…"
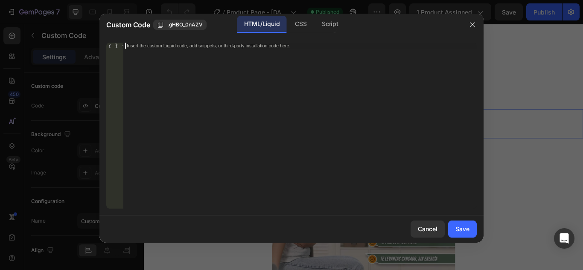
type textarea "<div class="_rsi-cod-form-is-gempage"></div><div class="_rsi-cod-form-gempages-…"
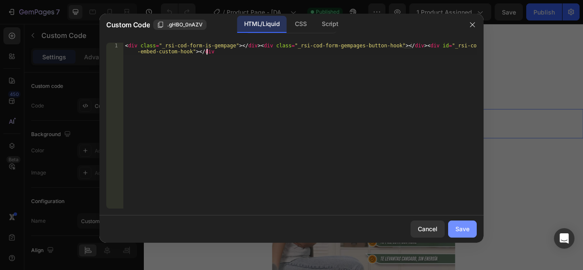
click at [468, 225] on div "Save" at bounding box center [462, 228] width 14 height 9
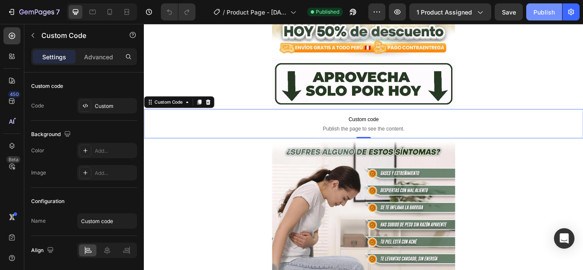
click at [544, 16] on div "Publish" at bounding box center [543, 12] width 21 height 9
click at [544, 16] on button "Publish" at bounding box center [544, 11] width 36 height 17
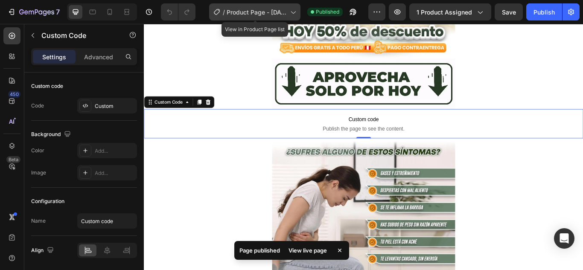
click at [273, 14] on span "Product Page - [DATE] 03:12:40" at bounding box center [257, 12] width 60 height 9
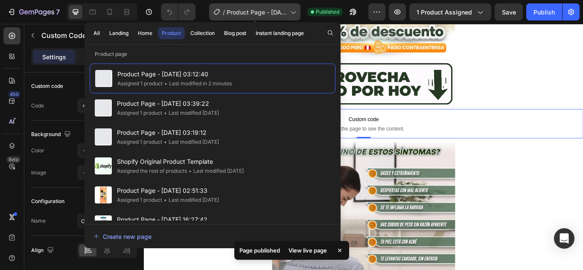
click at [273, 14] on span "Product Page - [DATE] 03:12:40" at bounding box center [257, 12] width 60 height 9
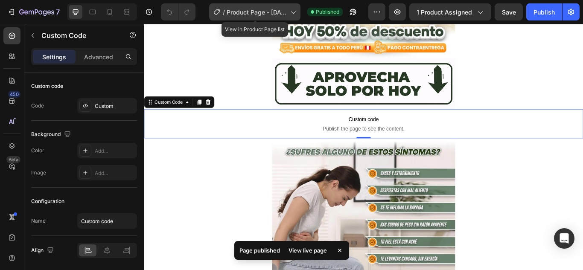
click at [273, 14] on span "Product Page - [DATE] 03:12:40" at bounding box center [257, 12] width 60 height 9
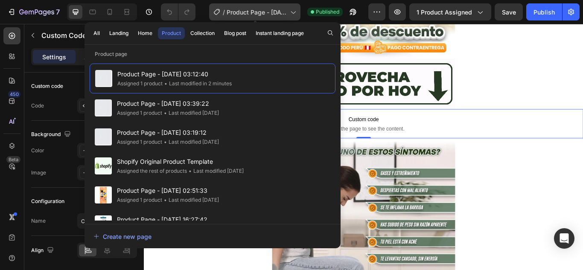
click at [273, 14] on span "Product Page - [DATE] 03:12:40" at bounding box center [257, 12] width 60 height 9
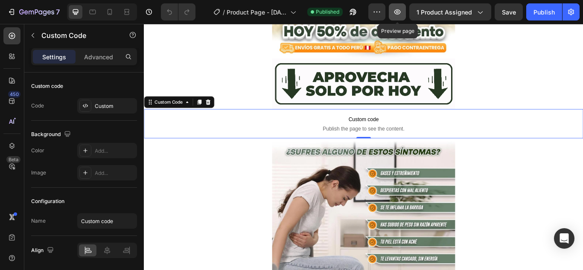
click at [403, 12] on button "button" at bounding box center [397, 11] width 17 height 17
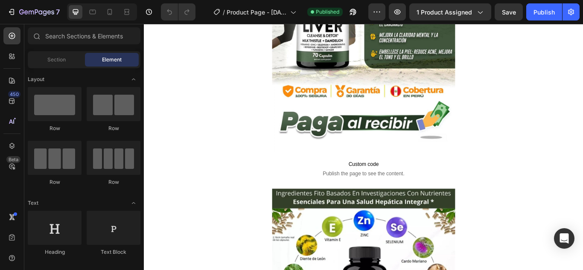
scroll to position [1137, 0]
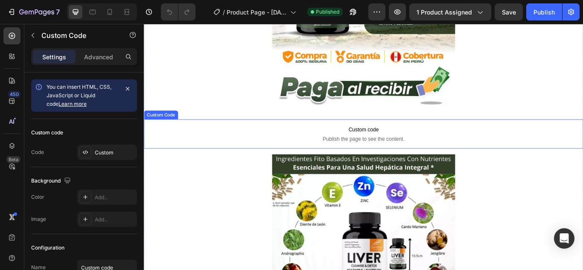
click at [394, 151] on span "Custom code" at bounding box center [400, 147] width 512 height 10
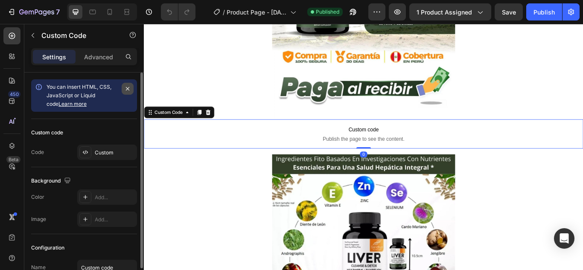
click at [126, 90] on icon "button" at bounding box center [127, 88] width 7 height 7
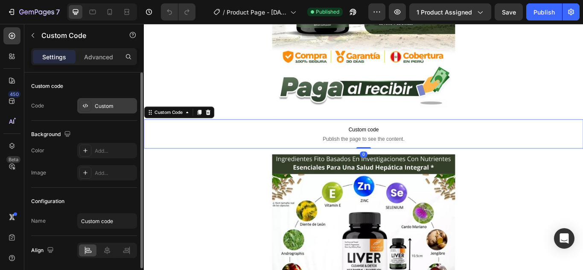
click at [119, 104] on div "Custom" at bounding box center [115, 106] width 40 height 8
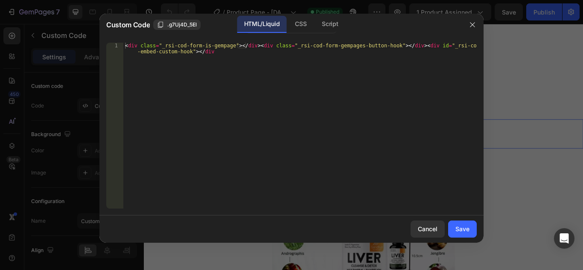
type textarea "<div class="_rsi-cod-form-is-gempage"></div><div class="_rsi-cod-form-gempages-…"
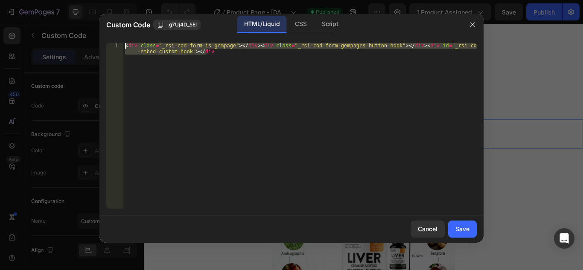
drag, startPoint x: 218, startPoint y: 55, endPoint x: 129, endPoint y: 38, distance: 90.2
click at [129, 38] on div "<div class="_rsi-cod-form-is-gempage"></div><div class="_rsi-cod-form-gempages-…" at bounding box center [291, 126] width 384 height 180
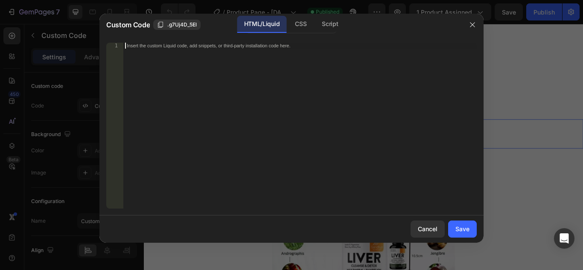
paste textarea "<div class="_rsi-cod-form-is-gempage"></div><div class="_rsi-cod-form-gempages-…"
type textarea "<div class="_rsi-cod-form-is-gempage"></div><div class="_rsi-cod-form-gempages-…"
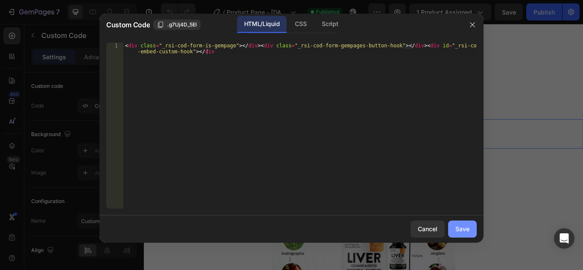
click at [453, 223] on button "Save" at bounding box center [462, 229] width 29 height 17
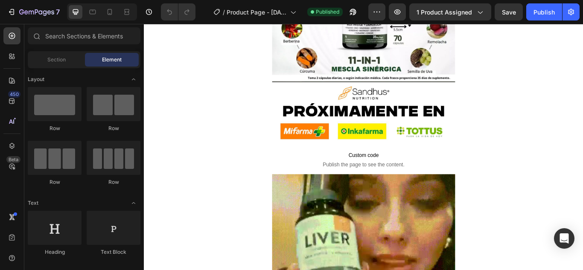
scroll to position [1429, 0]
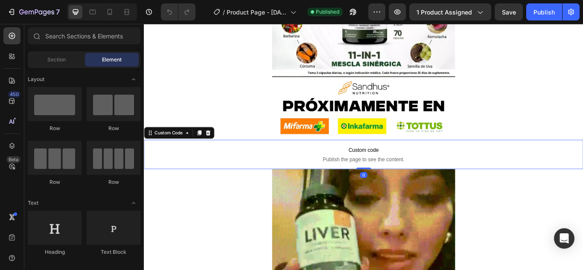
drag, startPoint x: 413, startPoint y: 177, endPoint x: 191, endPoint y: 122, distance: 229.5
click at [412, 177] on p "Custom code Publish the page to see the content." at bounding box center [400, 176] width 512 height 34
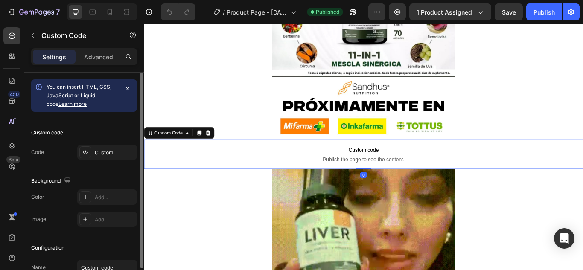
click at [58, 102] on link "Learn more" at bounding box center [72, 104] width 28 height 6
click at [124, 90] on button "button" at bounding box center [128, 89] width 12 height 12
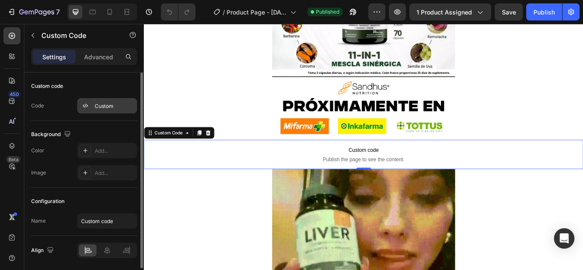
click at [96, 103] on div "Custom" at bounding box center [115, 106] width 40 height 8
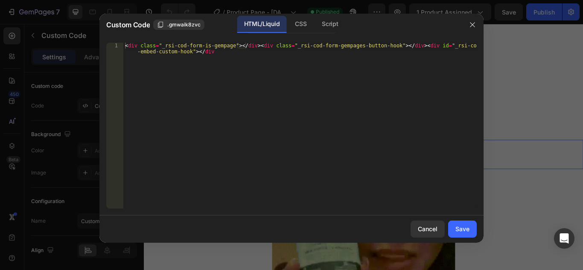
type textarea "<div class="_rsi-cod-form-is-gempage"></div><div class="_rsi-cod-form-gempages-…"
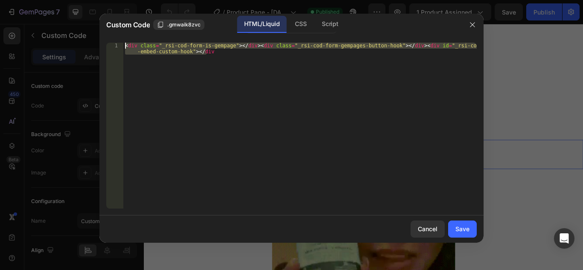
drag, startPoint x: 217, startPoint y: 57, endPoint x: 110, endPoint y: 37, distance: 108.9
click at [110, 37] on div "<div class="_rsi-cod-form-is-gempage"></div><div class="_rsi-cod-form-gempages-…" at bounding box center [291, 126] width 384 height 180
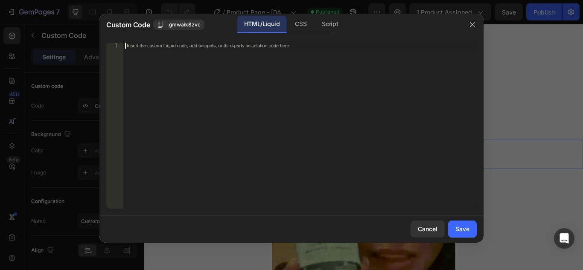
paste textarea "<div class="_rsi-cod-form-is-gempage"></div><div class="_rsi-cod-form-gempages-…"
type textarea "<div class="_rsi-cod-form-is-gempage"></div><div class="_rsi-cod-form-gempages-…"
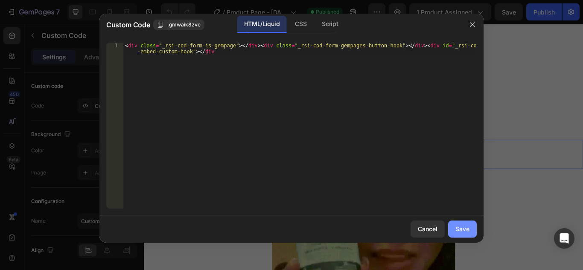
click at [464, 231] on div "Save" at bounding box center [462, 228] width 14 height 9
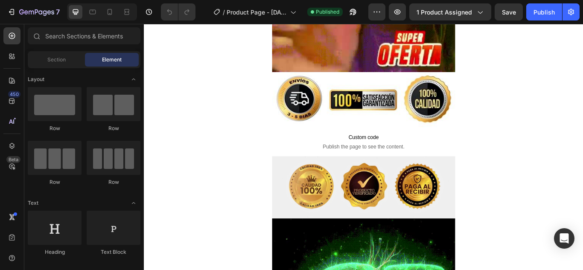
scroll to position [1767, 0]
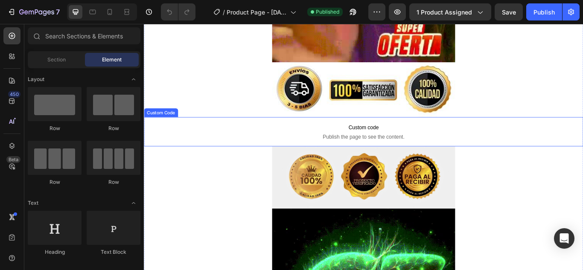
click at [414, 157] on span "Publish the page to see the content." at bounding box center [400, 155] width 512 height 9
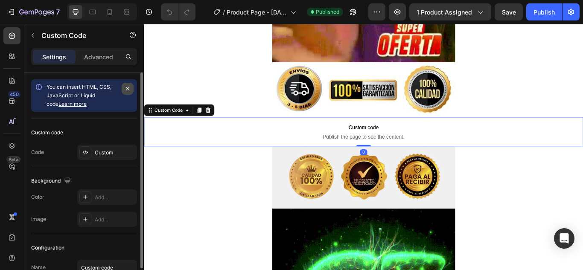
click at [126, 88] on icon "button" at bounding box center [127, 88] width 7 height 7
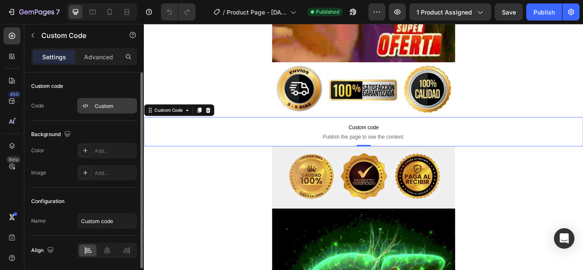
click at [87, 104] on icon at bounding box center [85, 105] width 7 height 7
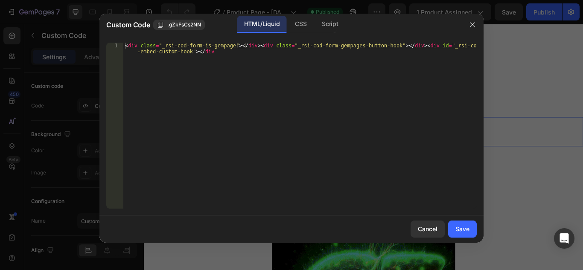
type textarea "<div class="_rsi-cod-form-is-gempage"></div><div class="_rsi-cod-form-gempages-…"
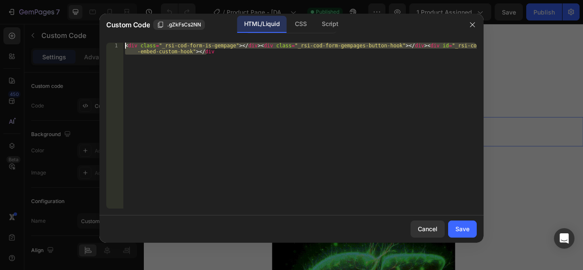
drag, startPoint x: 234, startPoint y: 53, endPoint x: 113, endPoint y: 33, distance: 122.8
click at [113, 32] on div "Custom Code .gZkFsCs2NN HTML/Liquid CSS Script <div class="_rsi-cod-form-is-gem…" at bounding box center [291, 128] width 384 height 229
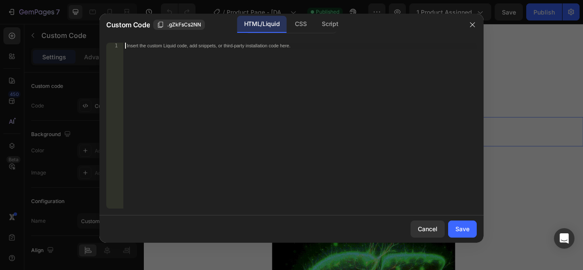
paste textarea "<div class="_rsi-cod-form-is-gempage"></div><div class="_rsi-cod-form-gempages-…"
type textarea "<div class="_rsi-cod-form-is-gempage"></div><div class="_rsi-cod-form-gempages-…"
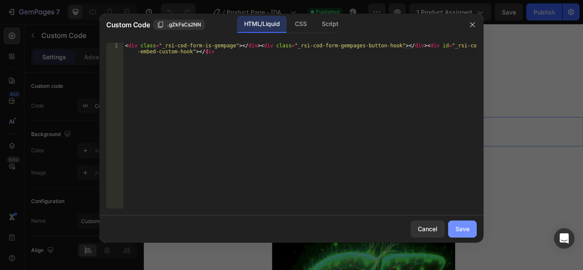
click at [465, 225] on div "Save" at bounding box center [462, 228] width 14 height 9
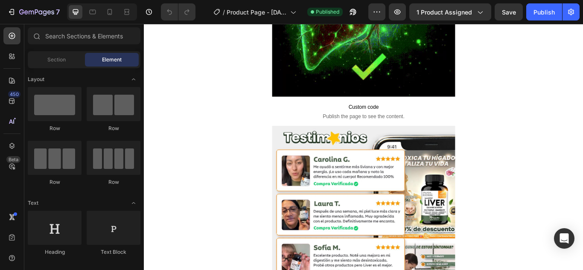
scroll to position [2128, 0]
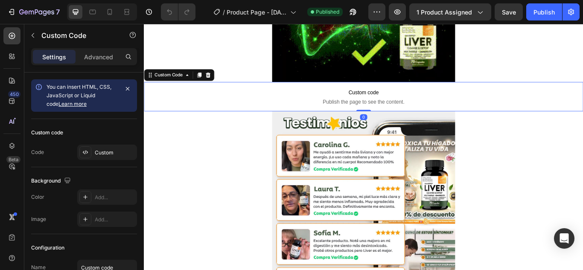
click at [421, 107] on span "Custom code" at bounding box center [400, 104] width 512 height 10
click at [125, 88] on icon "button" at bounding box center [127, 88] width 7 height 7
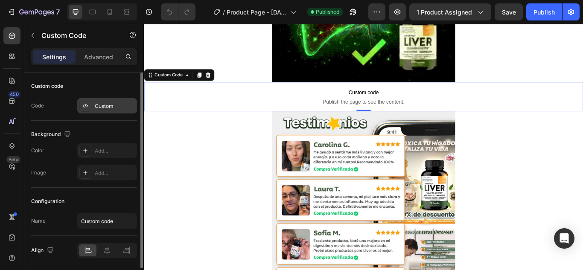
click at [99, 107] on div "Custom" at bounding box center [115, 106] width 40 height 8
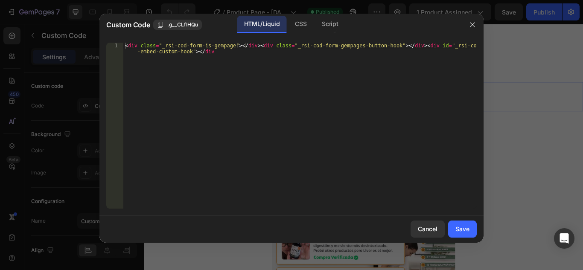
type textarea "<div class="_rsi-cod-form-is-gempage"></div><div class="_rsi-cod-form-gempages-…"
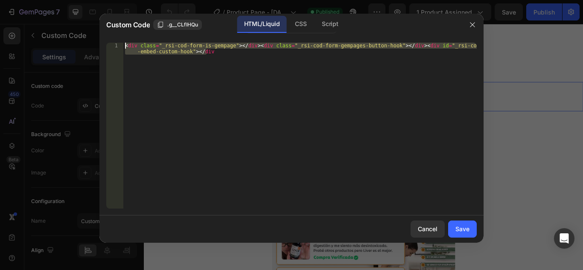
drag, startPoint x: 209, startPoint y: 55, endPoint x: 129, endPoint y: 41, distance: 81.4
click at [129, 41] on div "<div class="_rsi-cod-form-is-gempage"></div><div class="_rsi-cod-form-gempages-…" at bounding box center [291, 126] width 384 height 180
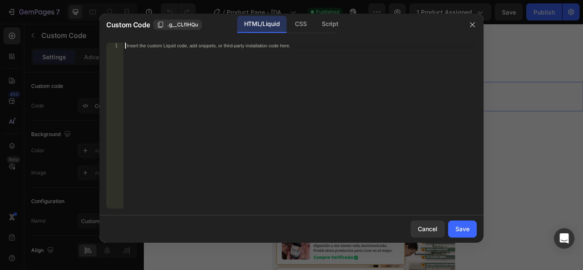
paste textarea "<div class="_rsi-cod-form-is-gempage"></div><div class="_rsi-cod-form-gempages-…"
type textarea "<div class="_rsi-cod-form-is-gempage"></div><div class="_rsi-cod-form-gempages-…"
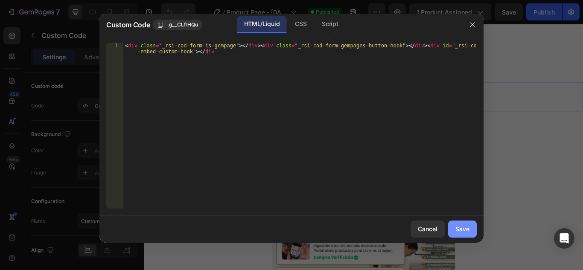
click at [456, 221] on button "Save" at bounding box center [462, 229] width 29 height 17
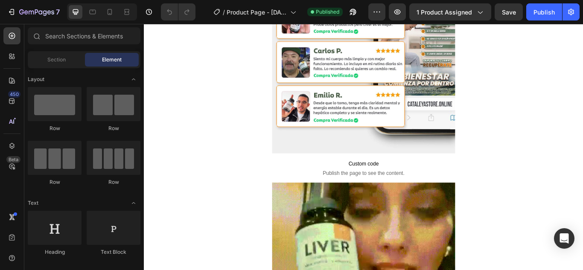
scroll to position [2414, 0]
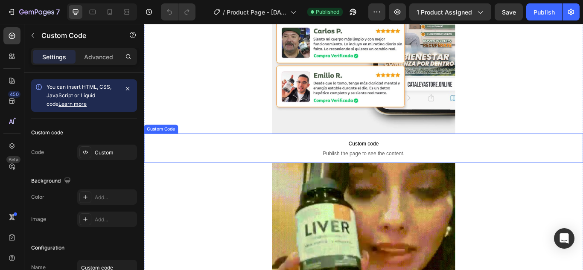
click at [420, 160] on span "Custom code" at bounding box center [400, 164] width 512 height 10
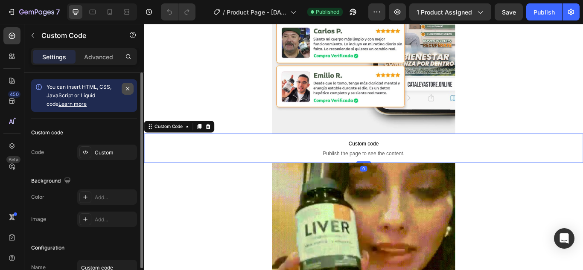
click at [126, 84] on button "button" at bounding box center [128, 89] width 12 height 12
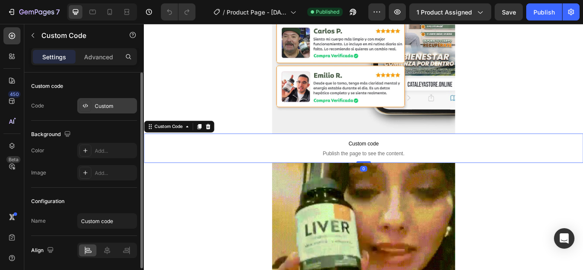
click at [102, 107] on div "Custom" at bounding box center [115, 106] width 40 height 8
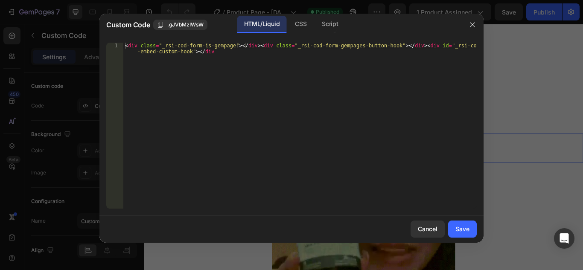
type textarea "<div class="_rsi-cod-form-is-gempage"></div><div class="_rsi-cod-form-gempages-…"
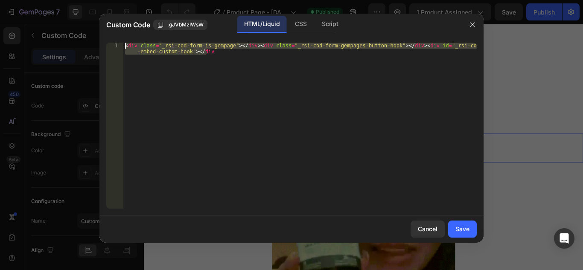
drag, startPoint x: 227, startPoint y: 58, endPoint x: 121, endPoint y: 31, distance: 108.8
click at [121, 31] on div "Custom Code .gJVbMzIWsW HTML/Liquid CSS Script <div class="_rsi-cod-form-is-gem…" at bounding box center [291, 128] width 384 height 229
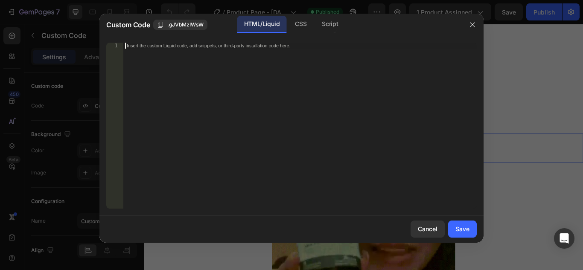
paste textarea "<div class="_rsi-cod-form-is-gempage"></div><div class="_rsi-cod-form-gempages-…"
type textarea "<div class="_rsi-cod-form-is-gempage"></div><div class="_rsi-cod-form-gempages-…"
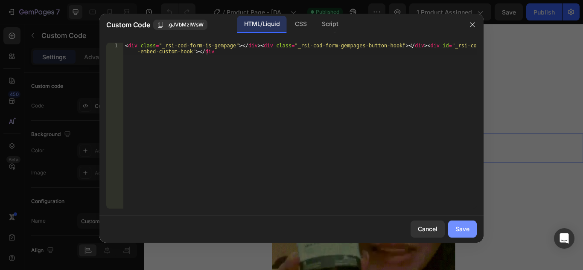
click at [459, 231] on div "Save" at bounding box center [462, 228] width 14 height 9
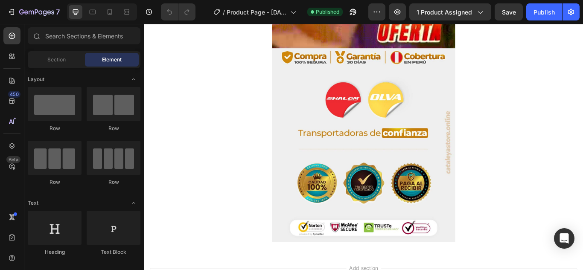
scroll to position [2844, 0]
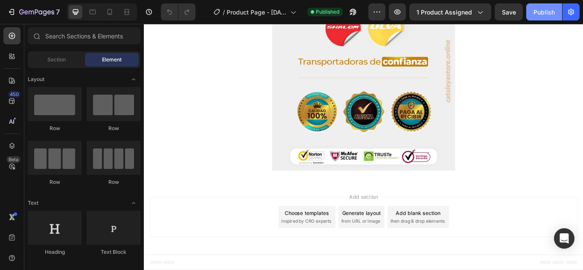
click at [549, 19] on button "Publish" at bounding box center [544, 11] width 36 height 17
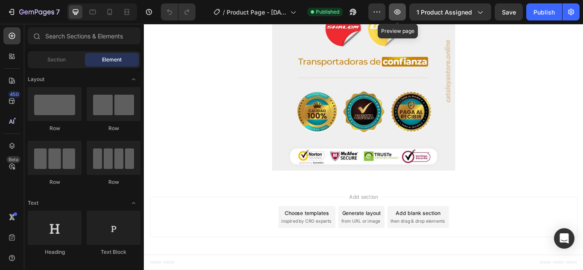
click at [397, 9] on icon "button" at bounding box center [397, 12] width 9 height 9
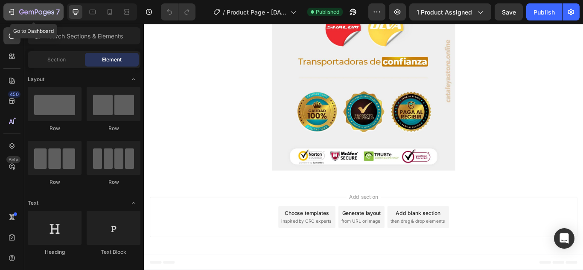
click at [29, 12] on icon "button" at bounding box center [31, 13] width 5 height 4
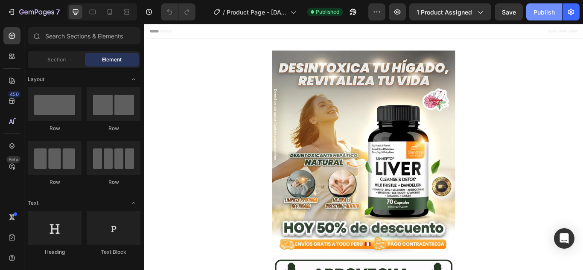
click at [542, 4] on button "Publish" at bounding box center [544, 11] width 36 height 17
click at [544, 17] on button "Publish" at bounding box center [544, 11] width 36 height 17
